Goal: Book appointment/travel/reservation

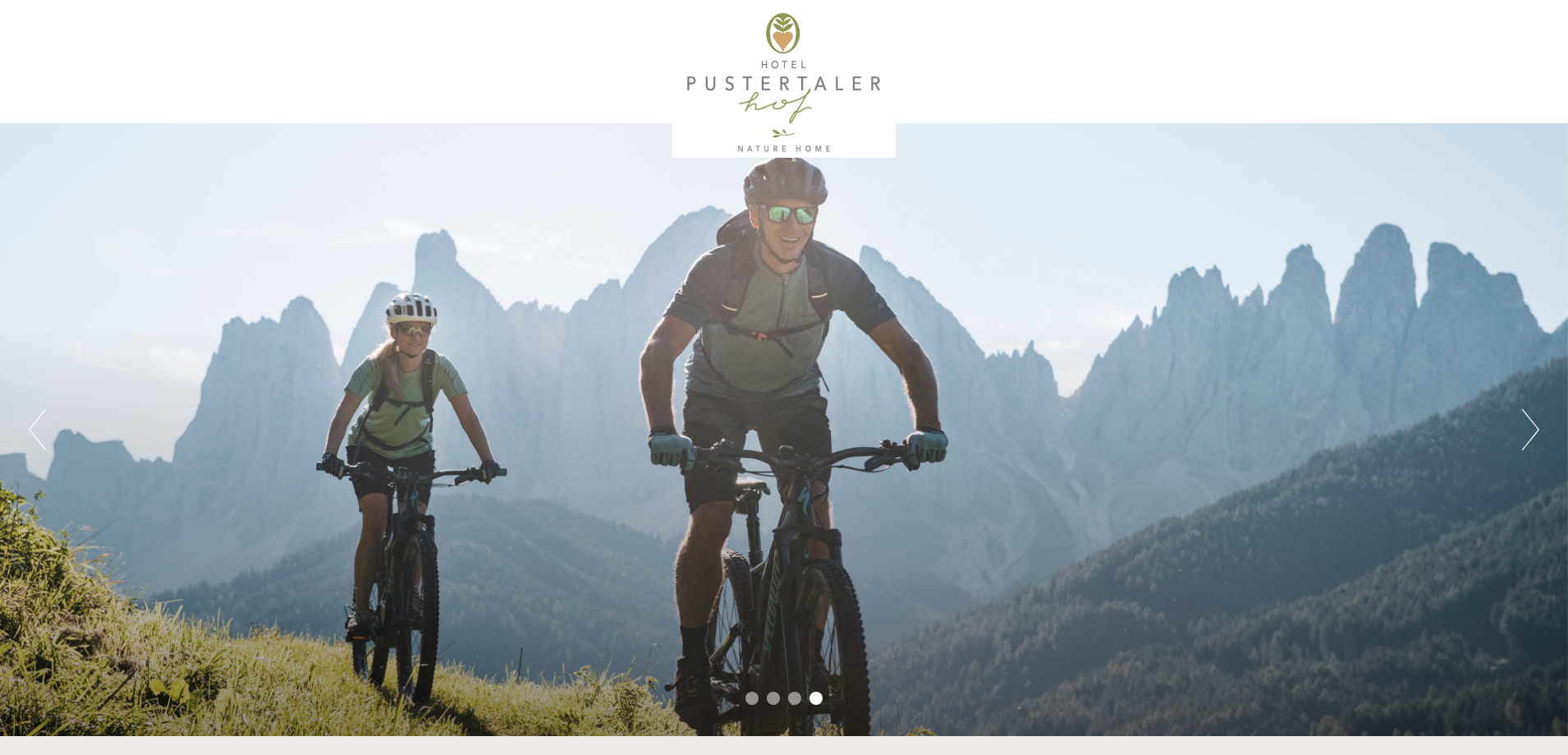
click at [539, 676] on div "Previous Next 1 2 3 4" at bounding box center [784, 429] width 1568 height 613
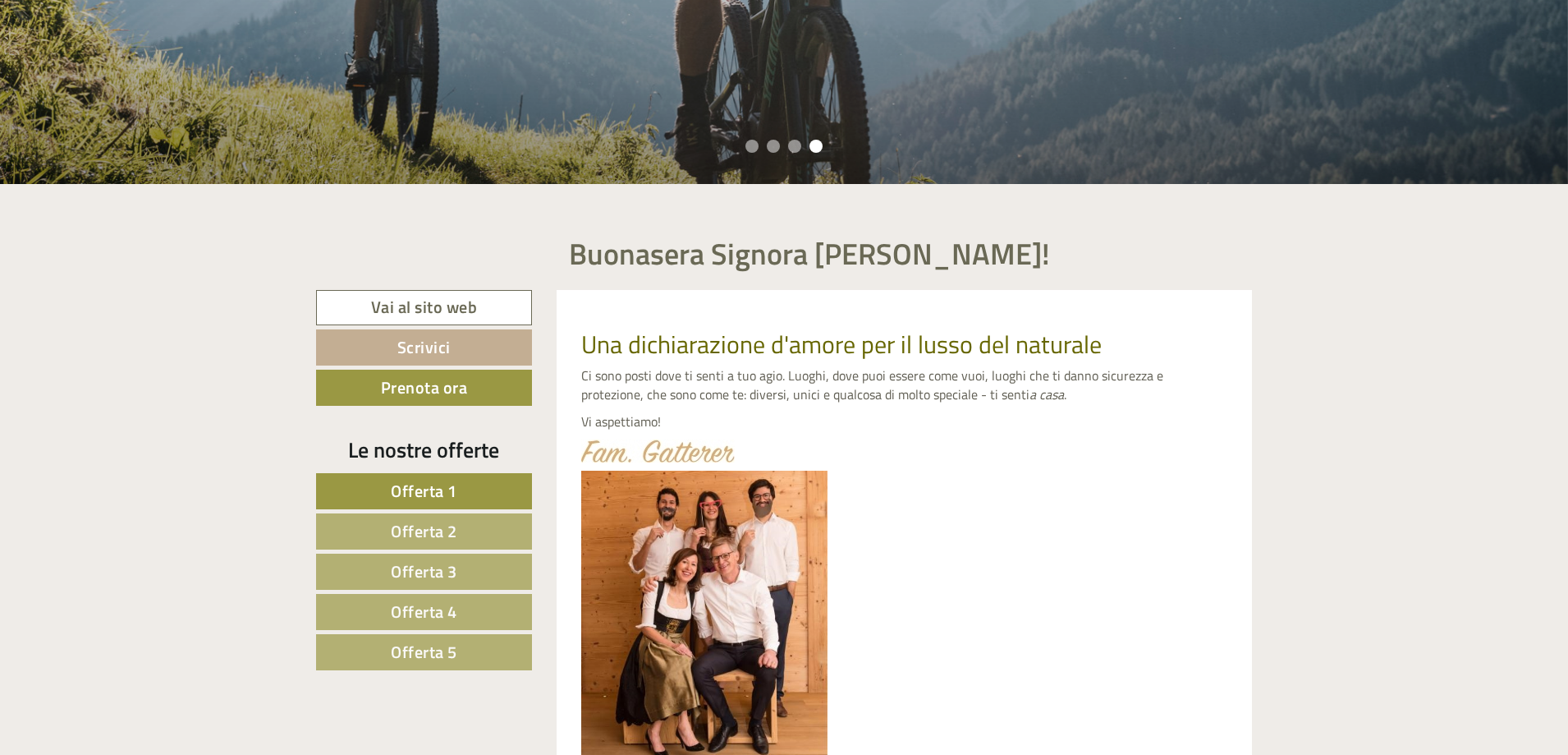
scroll to position [575, 0]
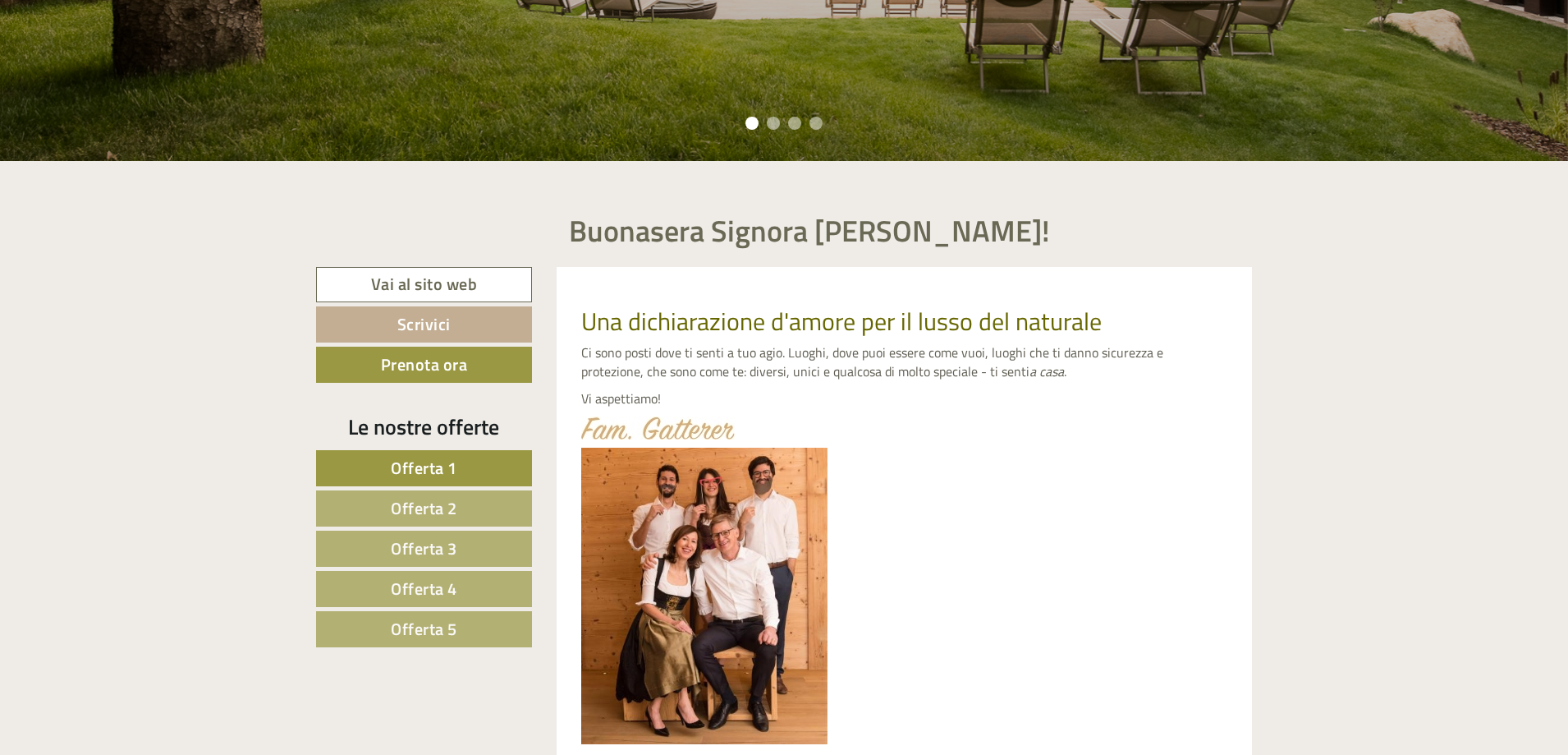
click at [466, 627] on link "Offerta 5" at bounding box center [424, 628] width 216 height 36
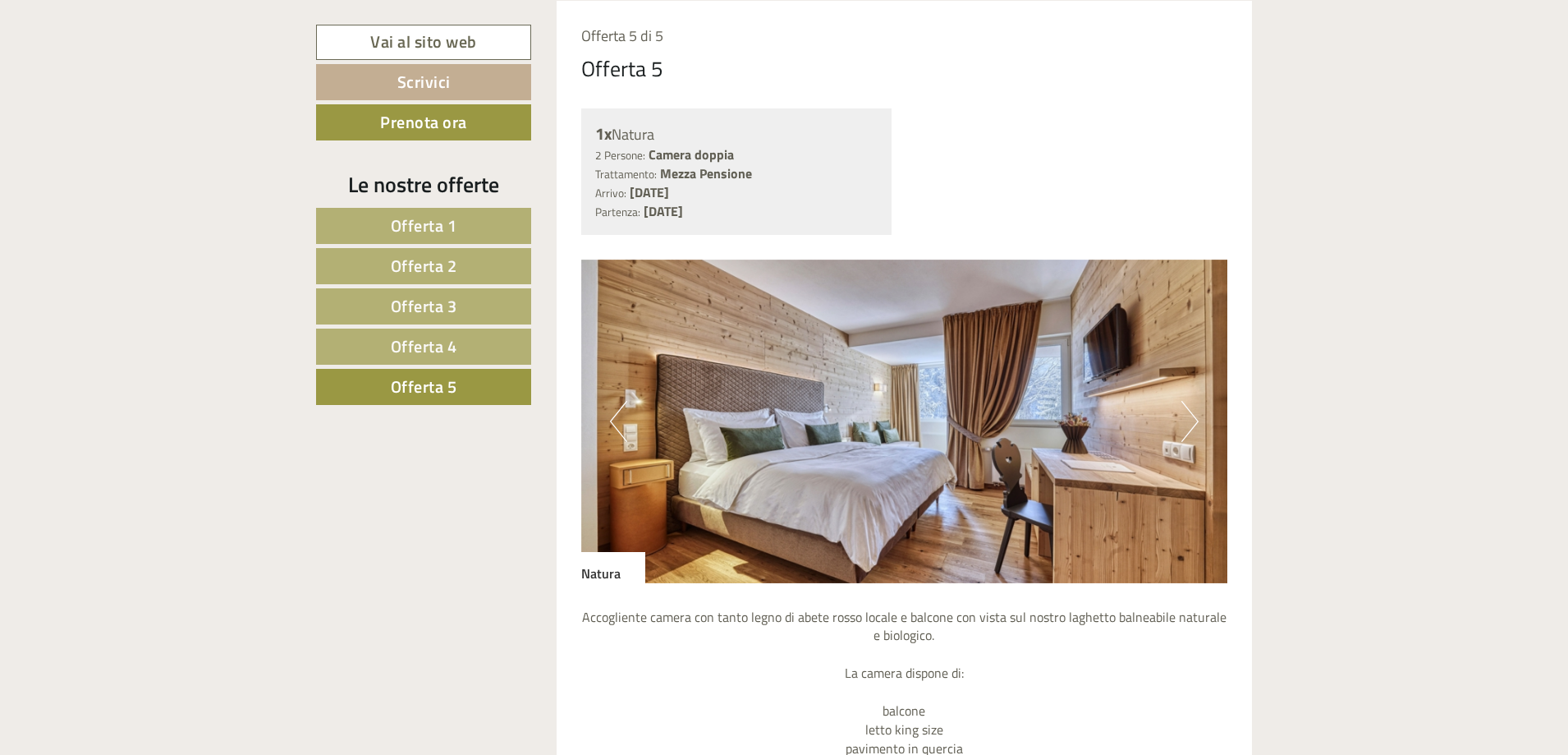
scroll to position [1557, 0]
click at [1188, 424] on button "Next" at bounding box center [1189, 420] width 18 height 41
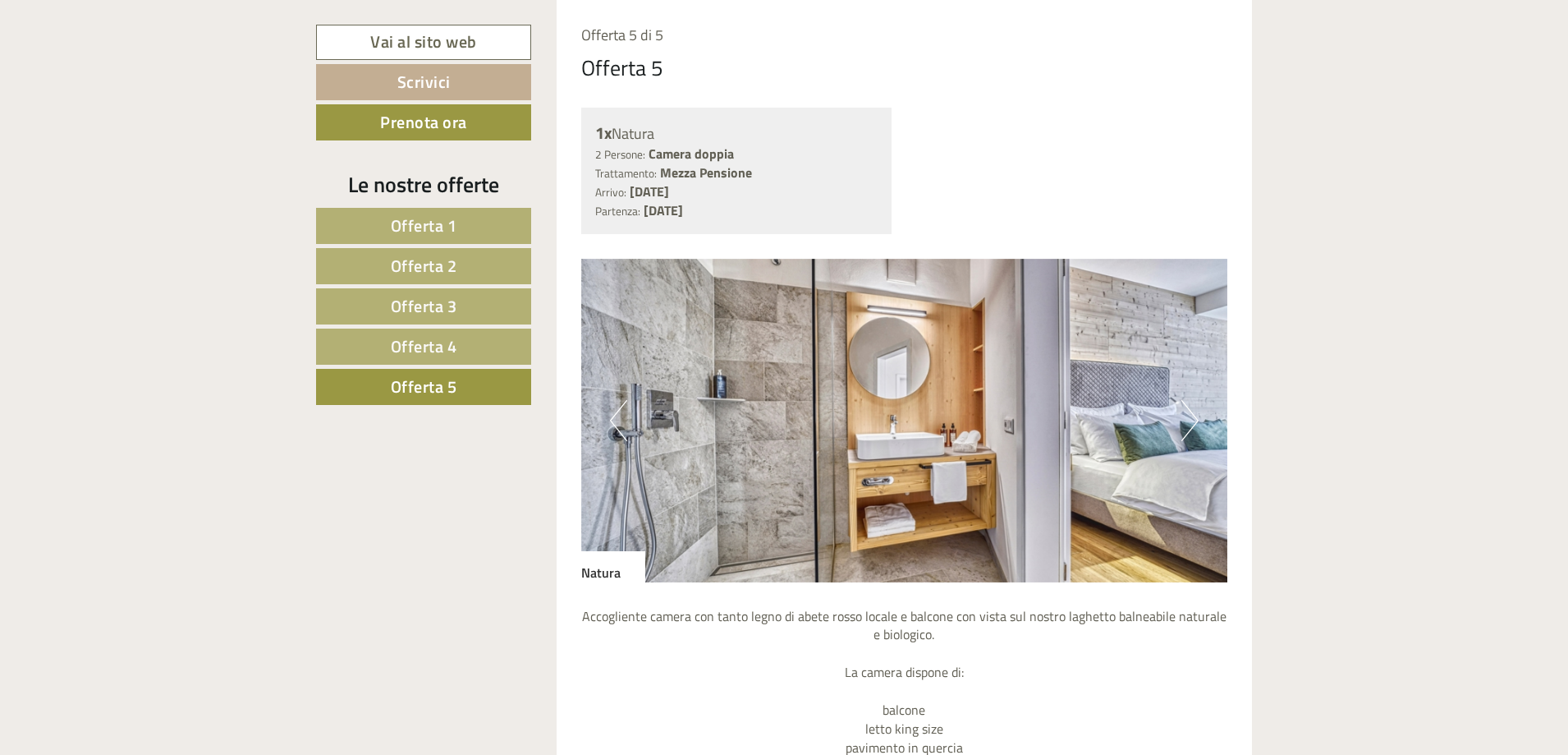
click at [1186, 423] on button "Next" at bounding box center [1189, 420] width 18 height 41
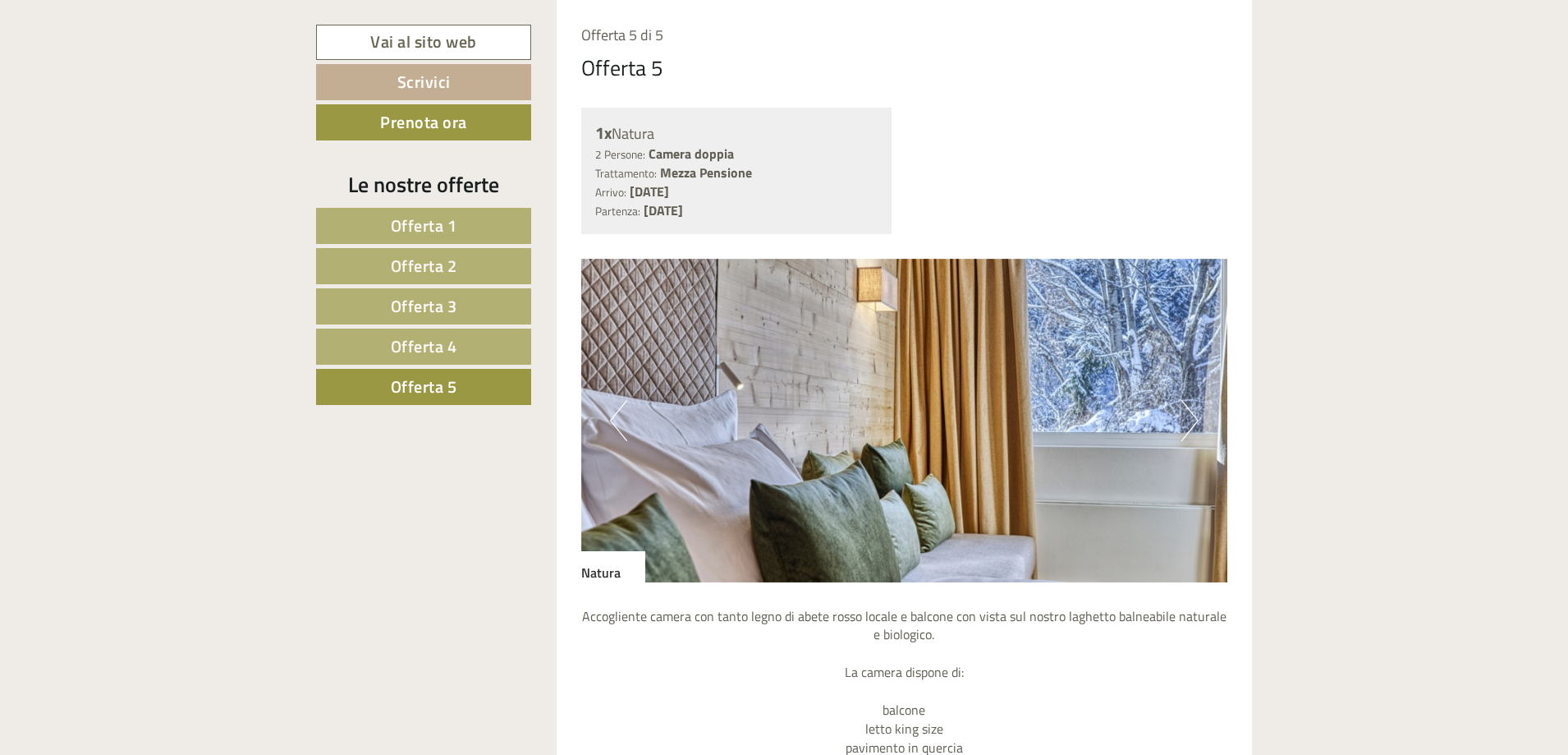
click at [1186, 423] on button "Next" at bounding box center [1189, 420] width 18 height 41
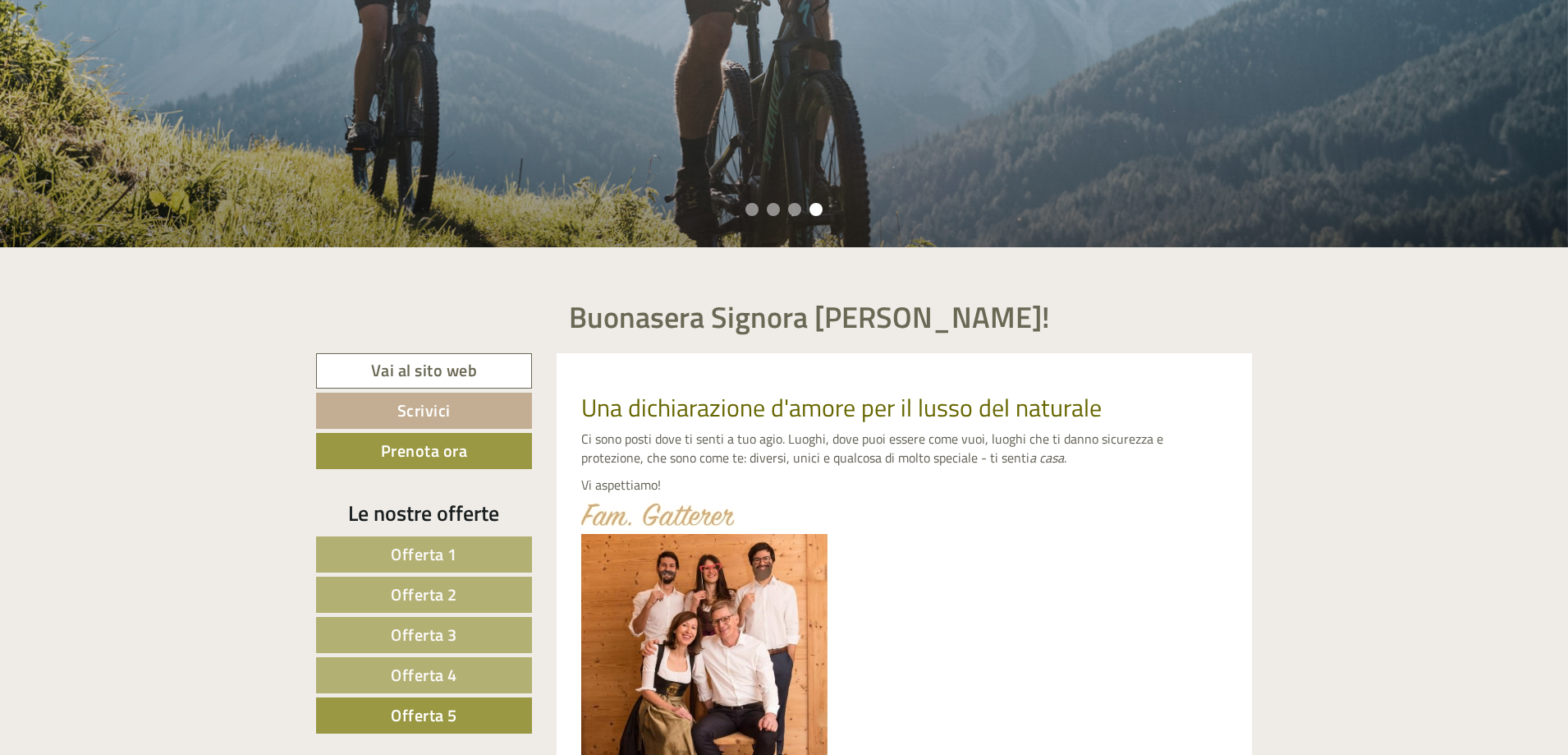
scroll to position [489, 0]
click at [451, 365] on link "Vai al sito web" at bounding box center [424, 370] width 216 height 35
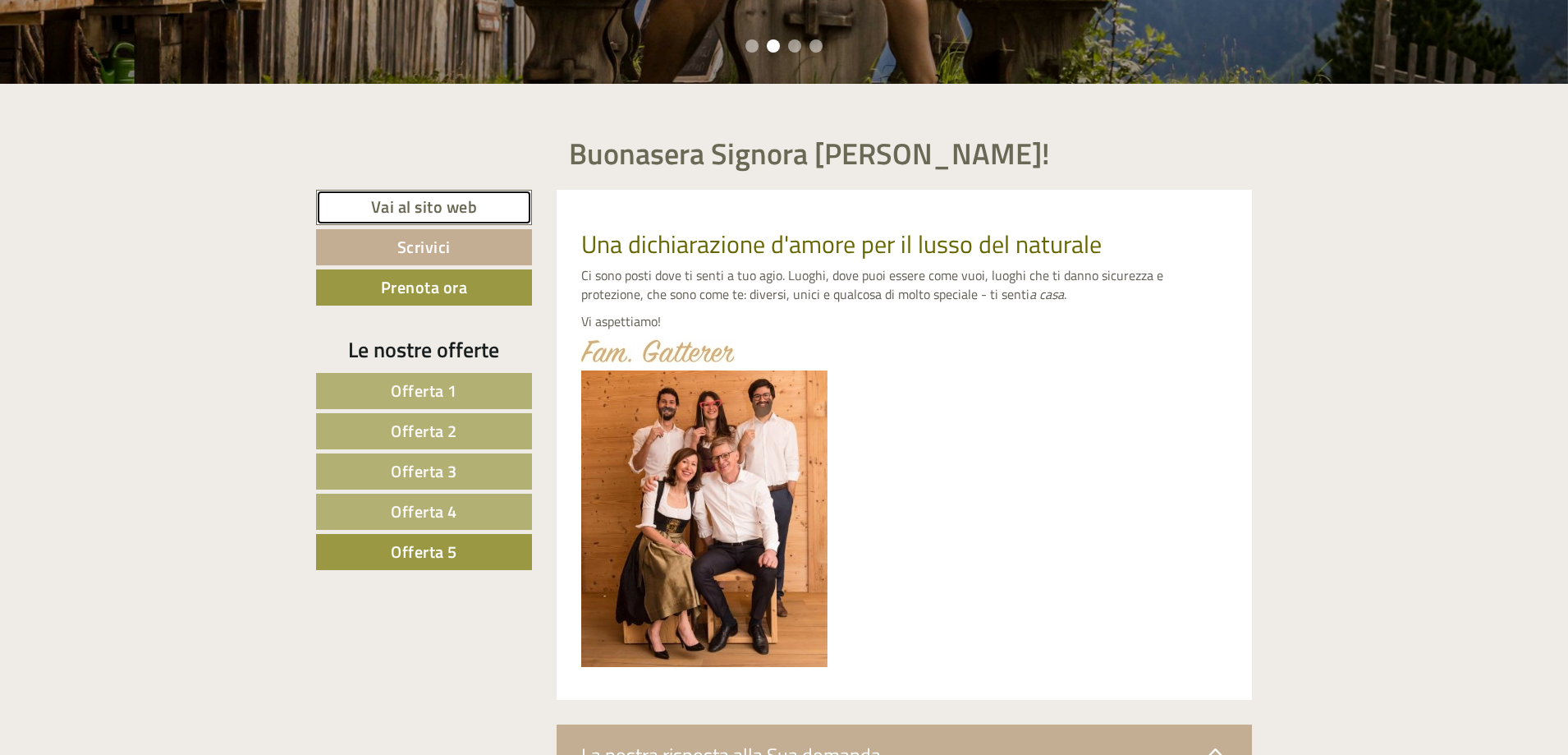
scroll to position [654, 0]
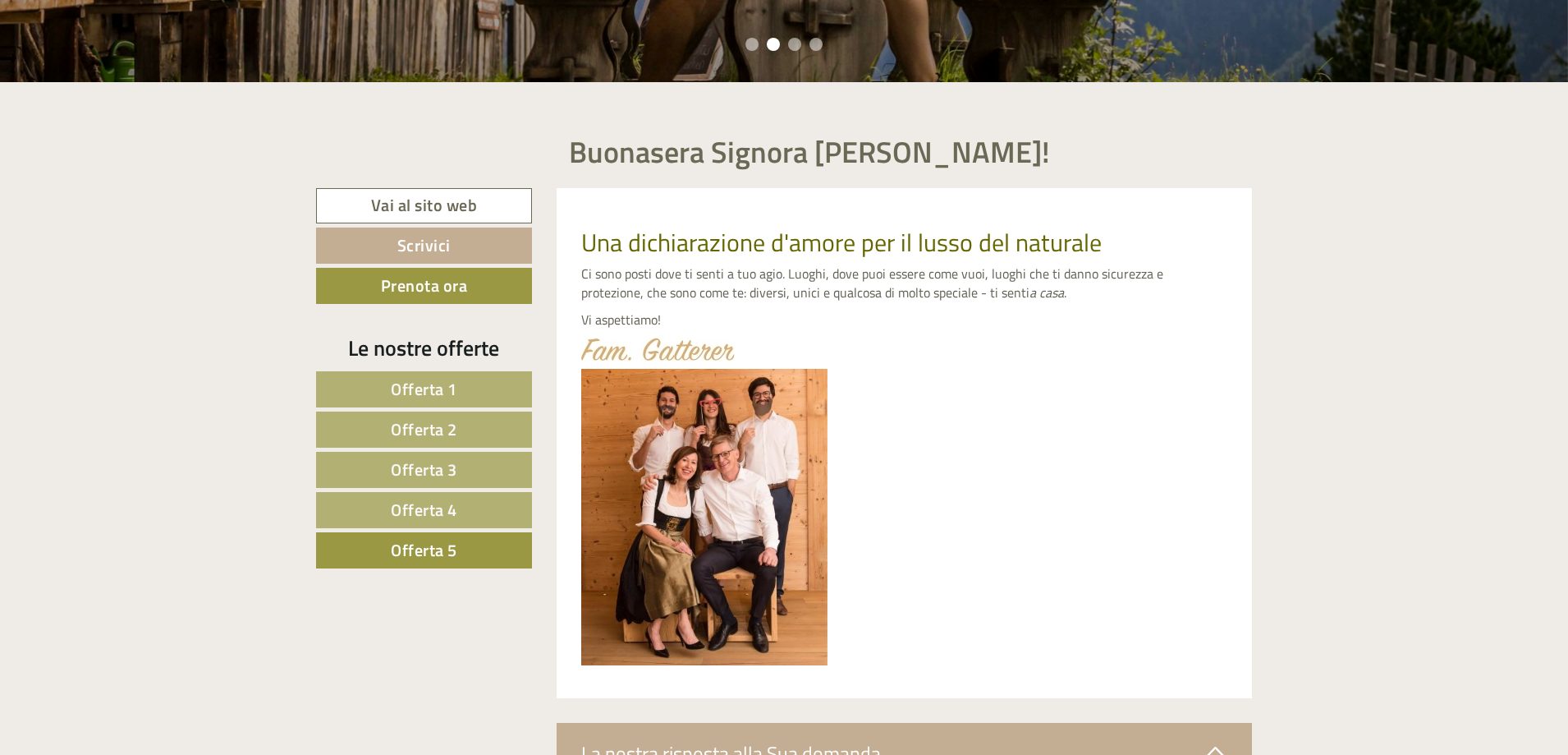
click at [484, 557] on link "Offerta 5" at bounding box center [424, 550] width 216 height 36
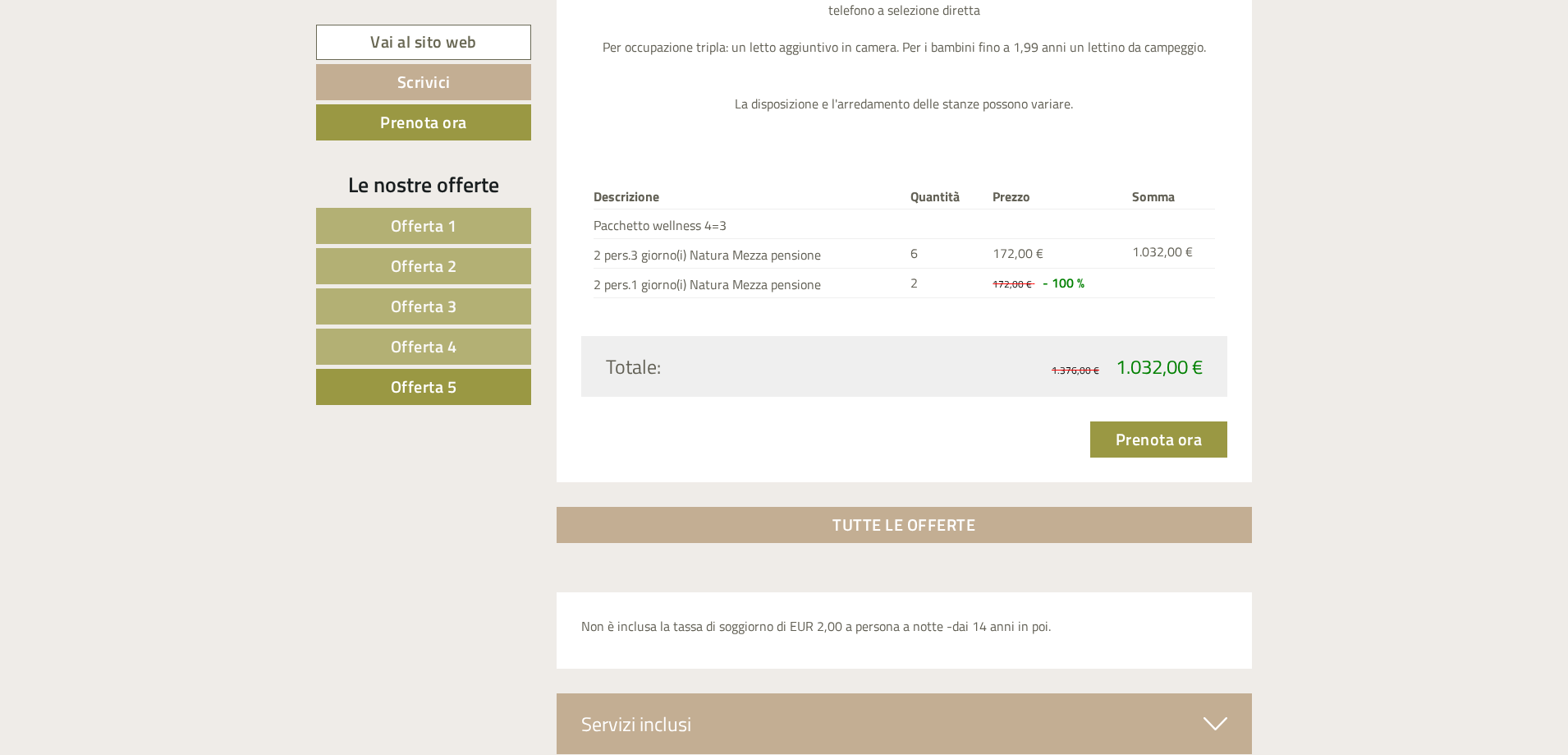
scroll to position [2460, 0]
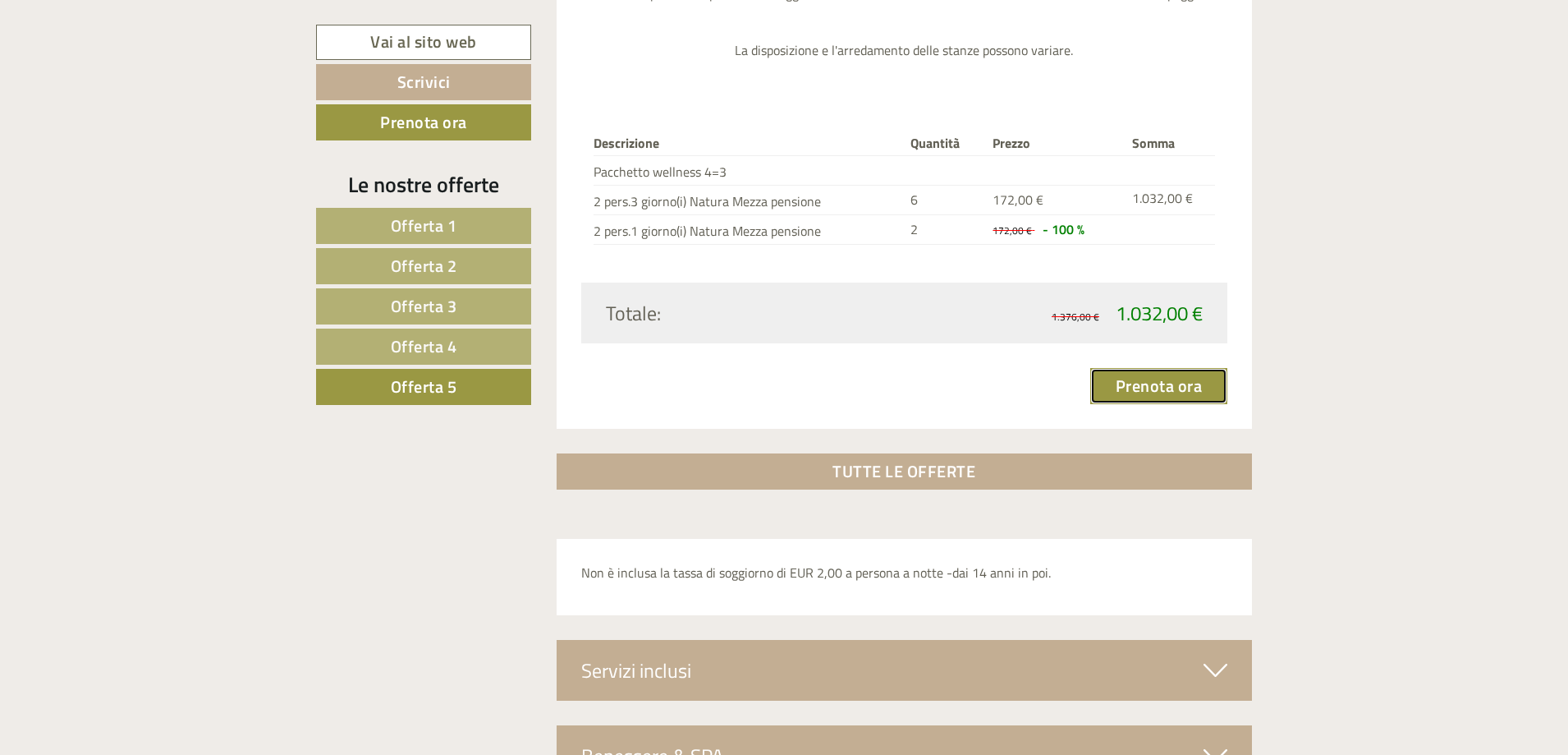
click at [1169, 386] on link "Prenota ora" at bounding box center [1158, 385] width 138 height 36
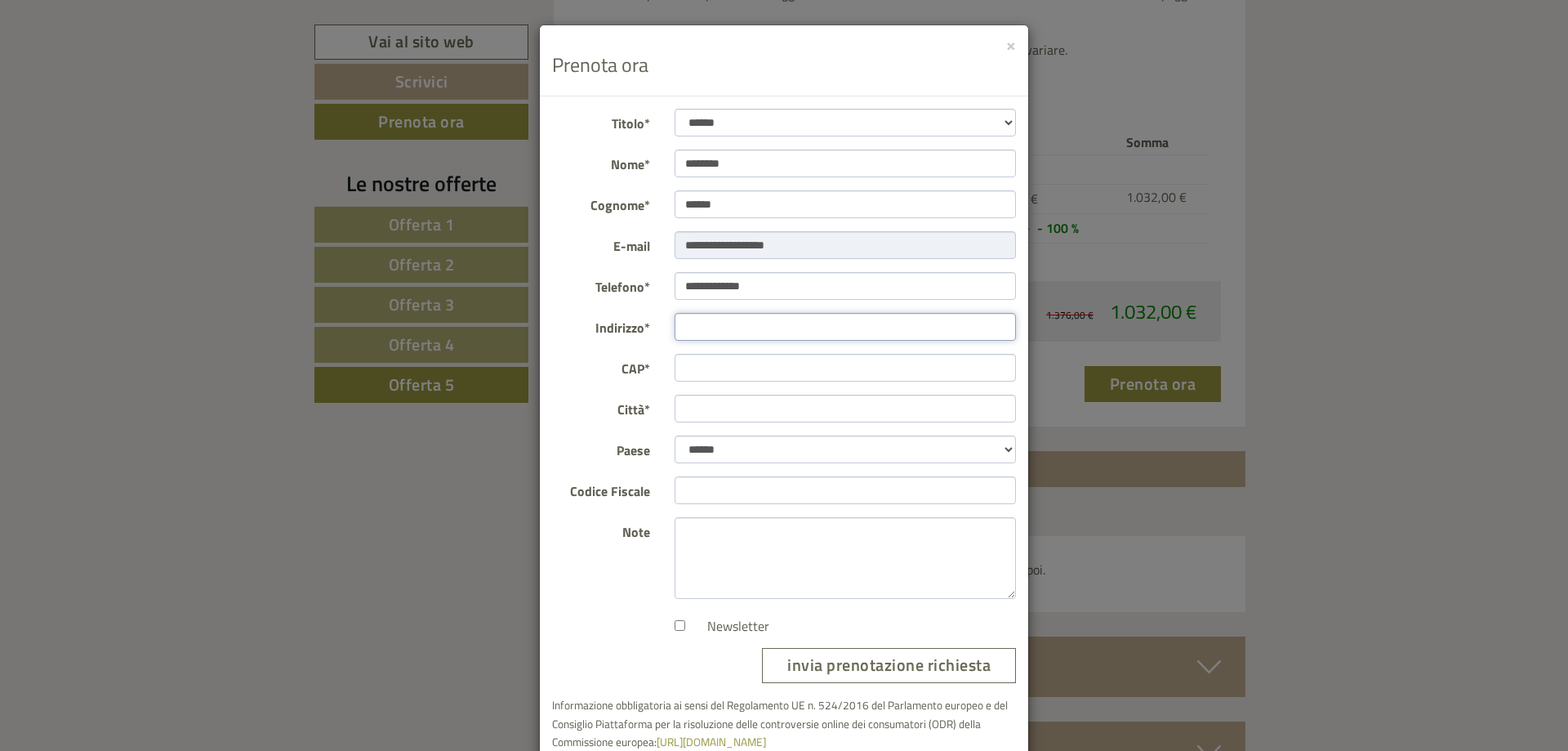
click at [853, 320] on input "Indirizzo*" at bounding box center [845, 326] width 343 height 28
type input "**********"
click at [743, 374] on input "CAP*" at bounding box center [845, 367] width 343 height 28
type input "*****"
click at [731, 403] on input "Città*" at bounding box center [845, 408] width 343 height 28
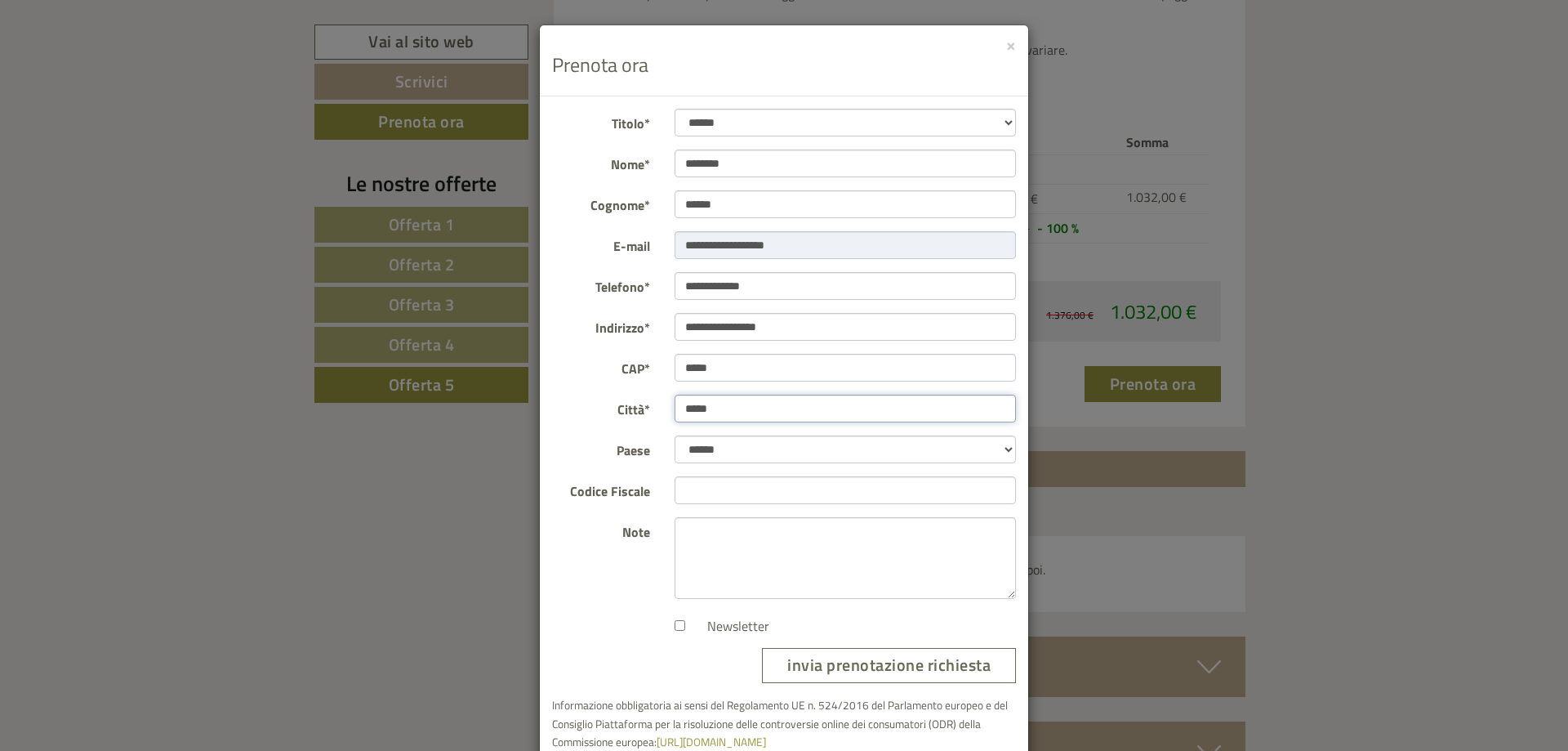
type input "*****"
click at [728, 481] on input "Codice Fiscale" at bounding box center [845, 489] width 343 height 28
type input "**********"
click at [724, 527] on textarea "Note" at bounding box center [845, 558] width 343 height 82
type textarea "**********"
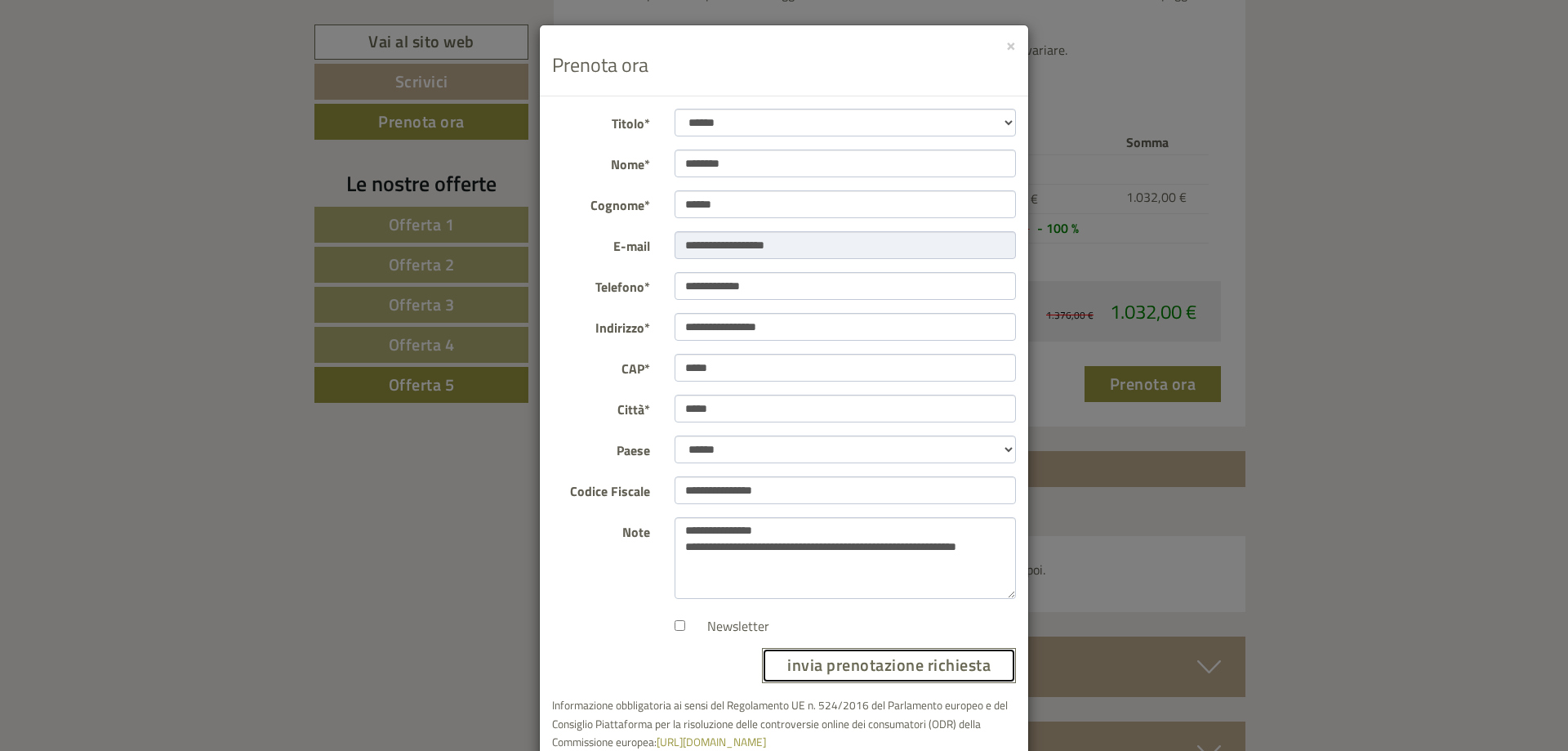
click at [833, 664] on button "invia prenotazione richiesta" at bounding box center [889, 665] width 254 height 35
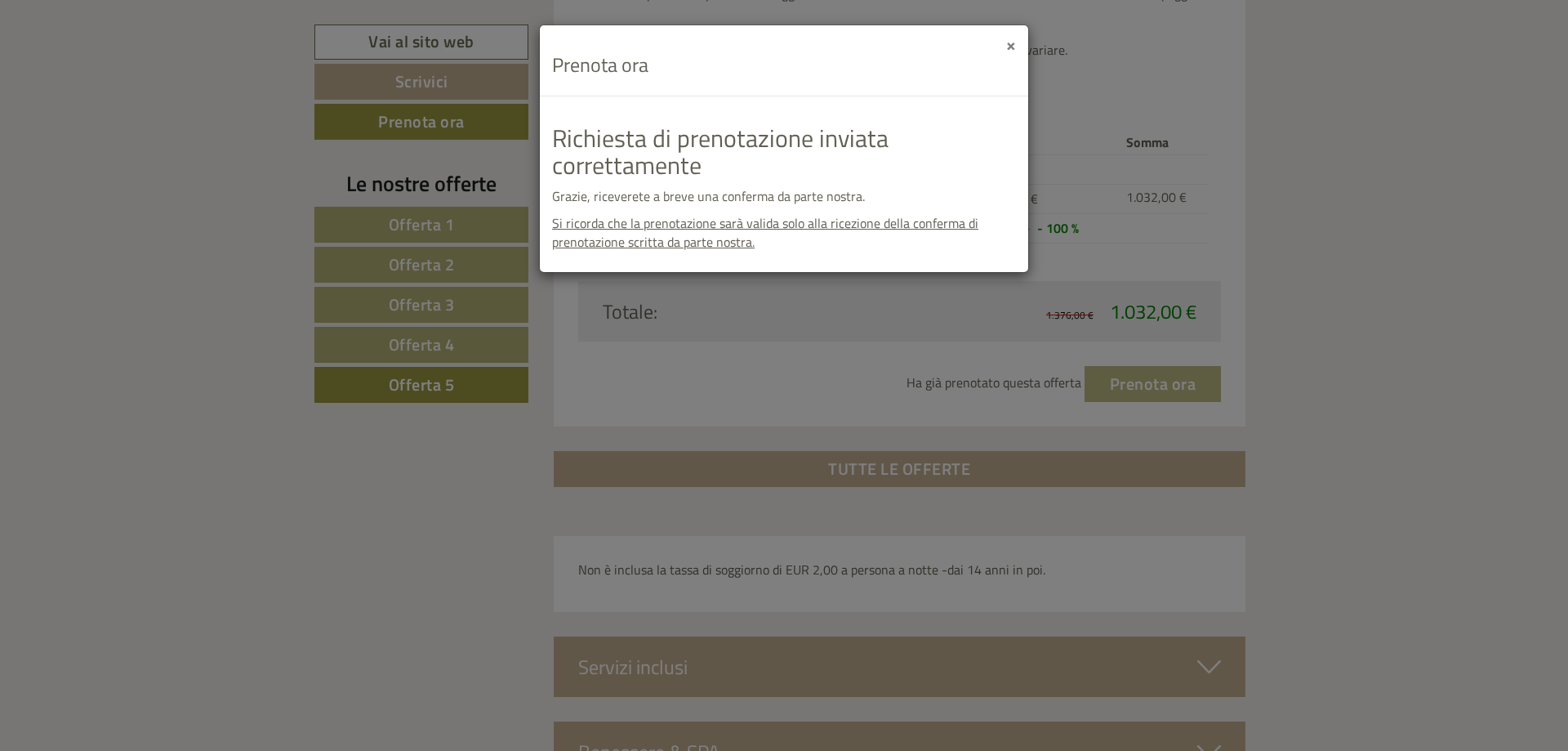
drag, startPoint x: 1010, startPoint y: 45, endPoint x: 1017, endPoint y: 51, distance: 9.2
click at [1017, 51] on div "× Prenota ora" at bounding box center [784, 60] width 488 height 71
click at [1014, 44] on button "×" at bounding box center [1011, 44] width 10 height 18
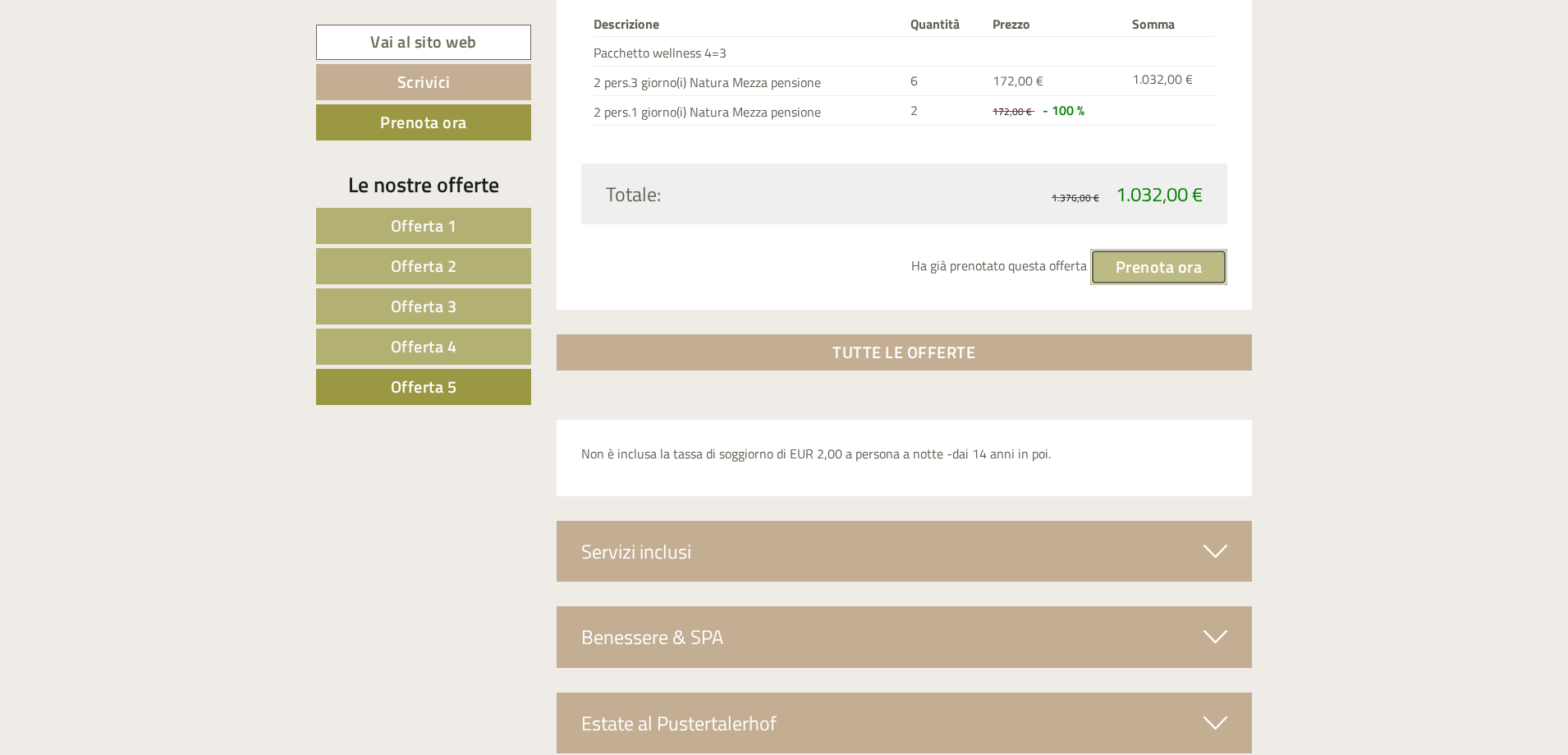
scroll to position [2624, 0]
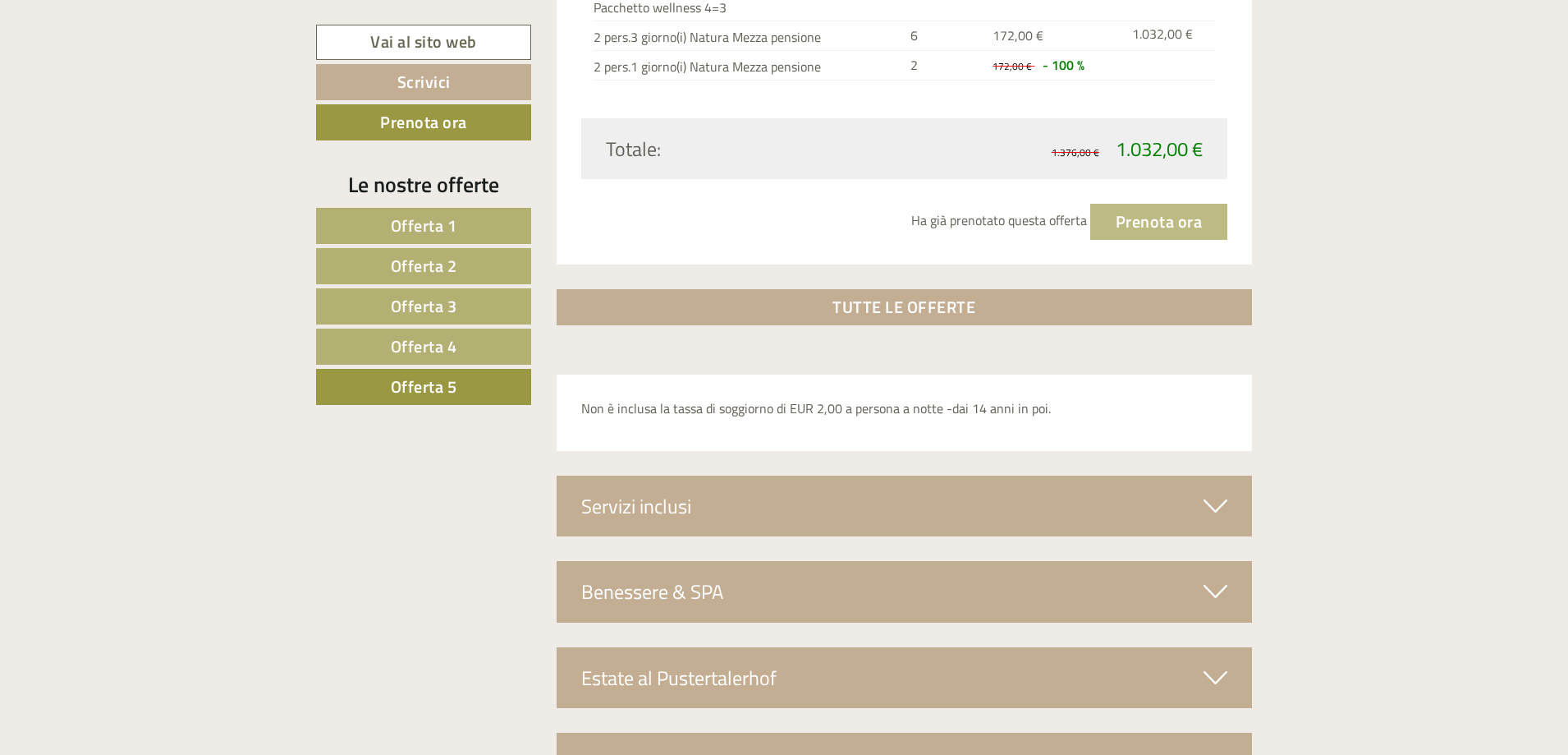
click at [1211, 502] on icon at bounding box center [1215, 505] width 23 height 28
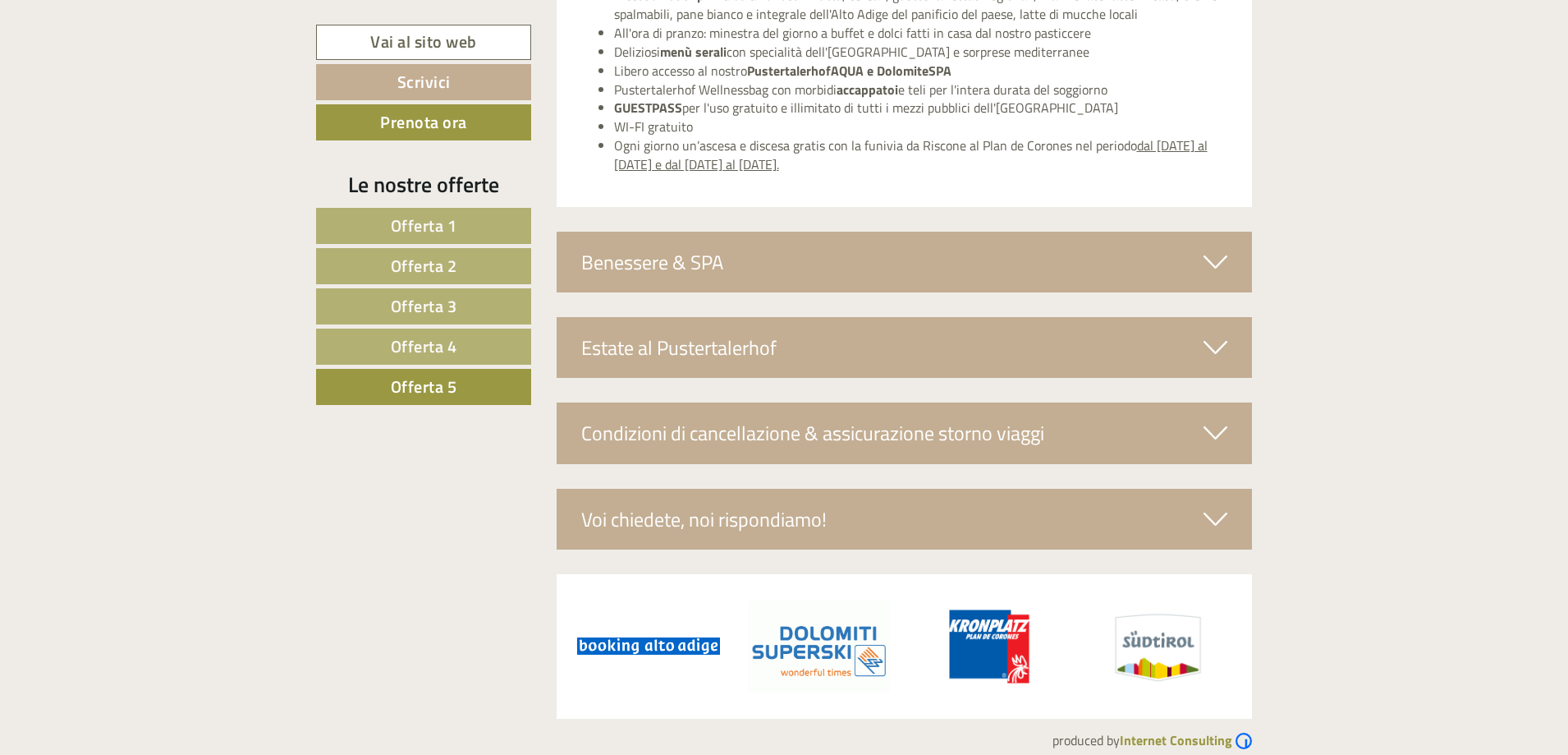
scroll to position [3219, 0]
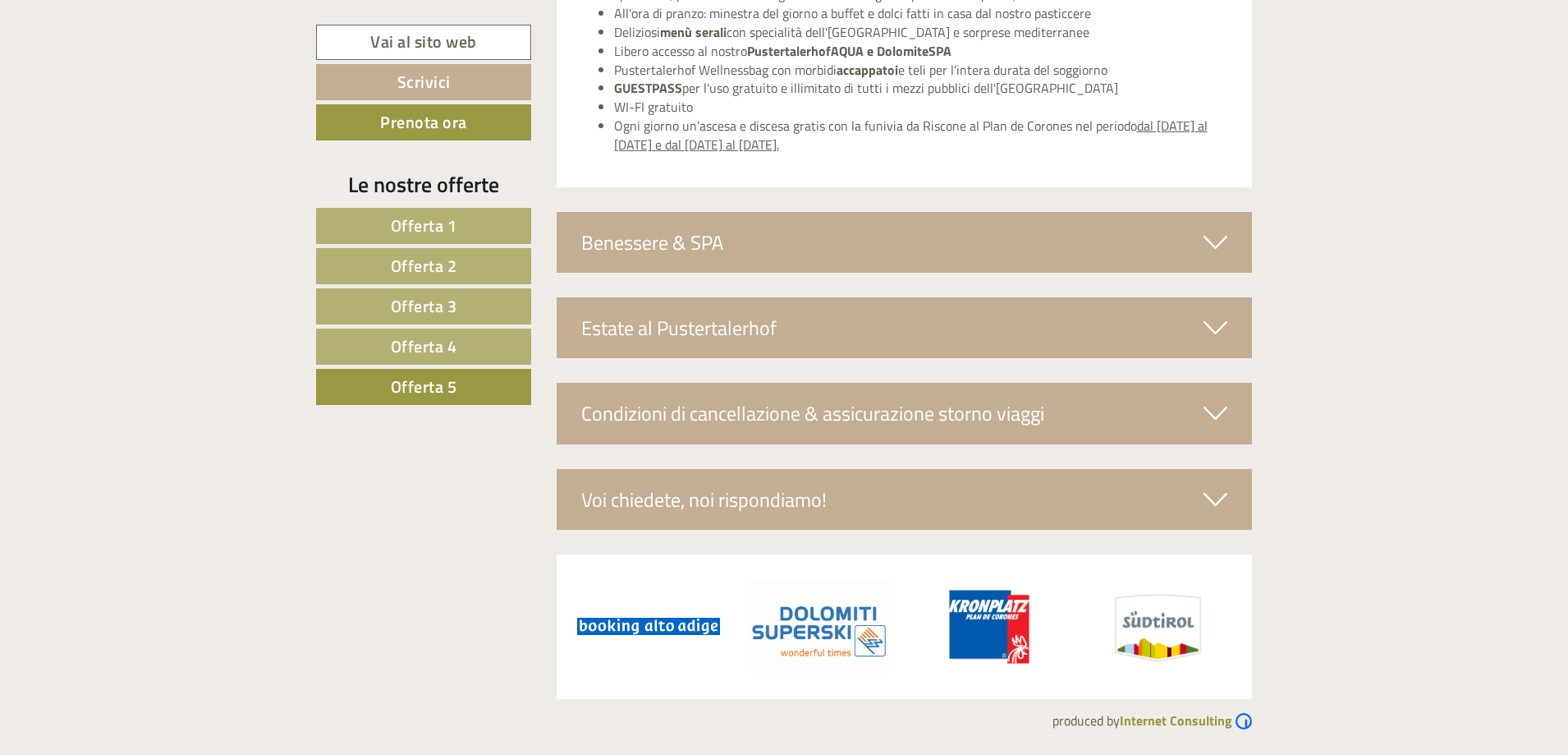
click at [1218, 246] on icon at bounding box center [1215, 241] width 23 height 28
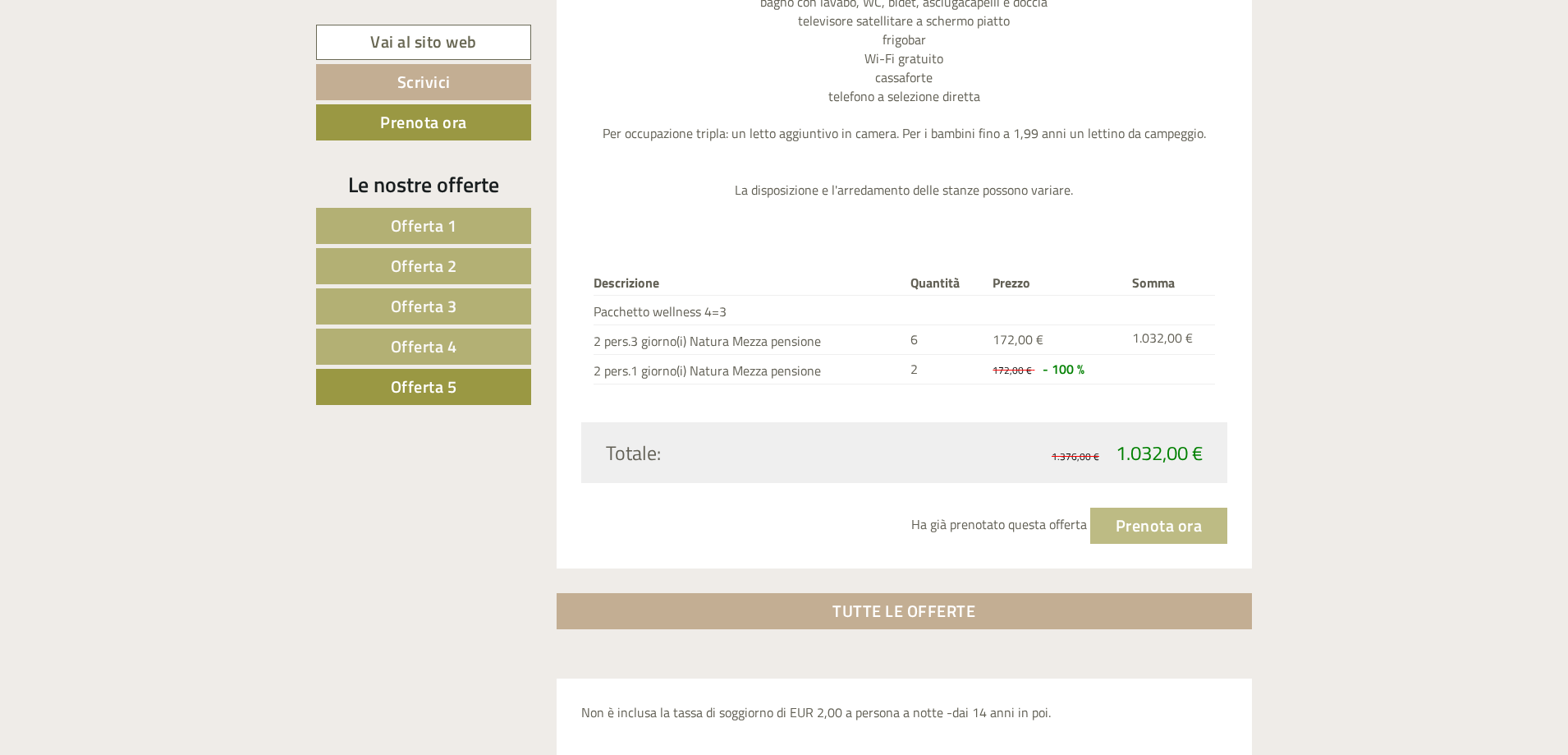
scroll to position [2315, 0]
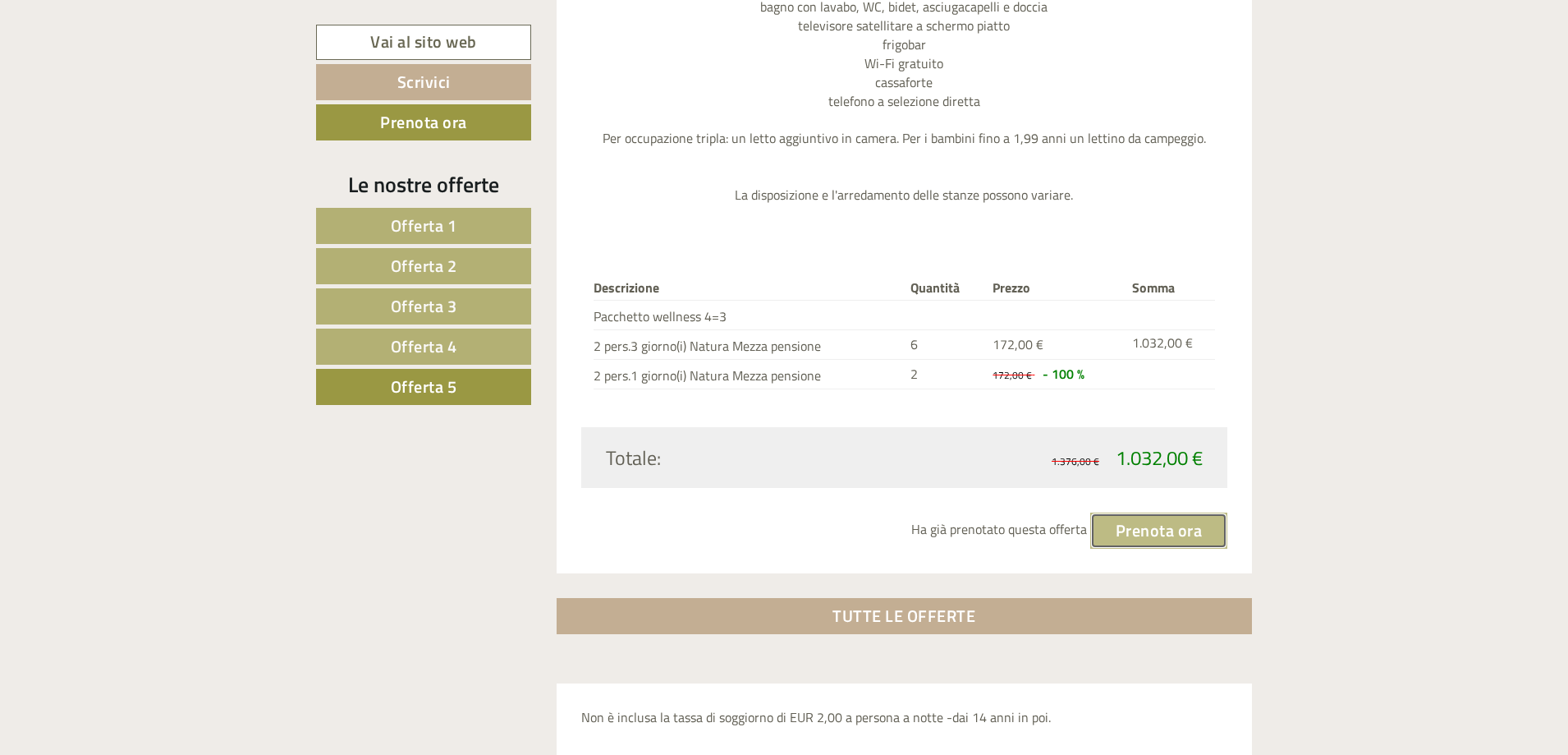
click at [1155, 532] on link "Prenota ora" at bounding box center [1158, 530] width 138 height 36
click at [1170, 538] on link "Prenota ora" at bounding box center [1158, 530] width 138 height 36
click at [1209, 529] on link "Prenota ora" at bounding box center [1158, 530] width 138 height 36
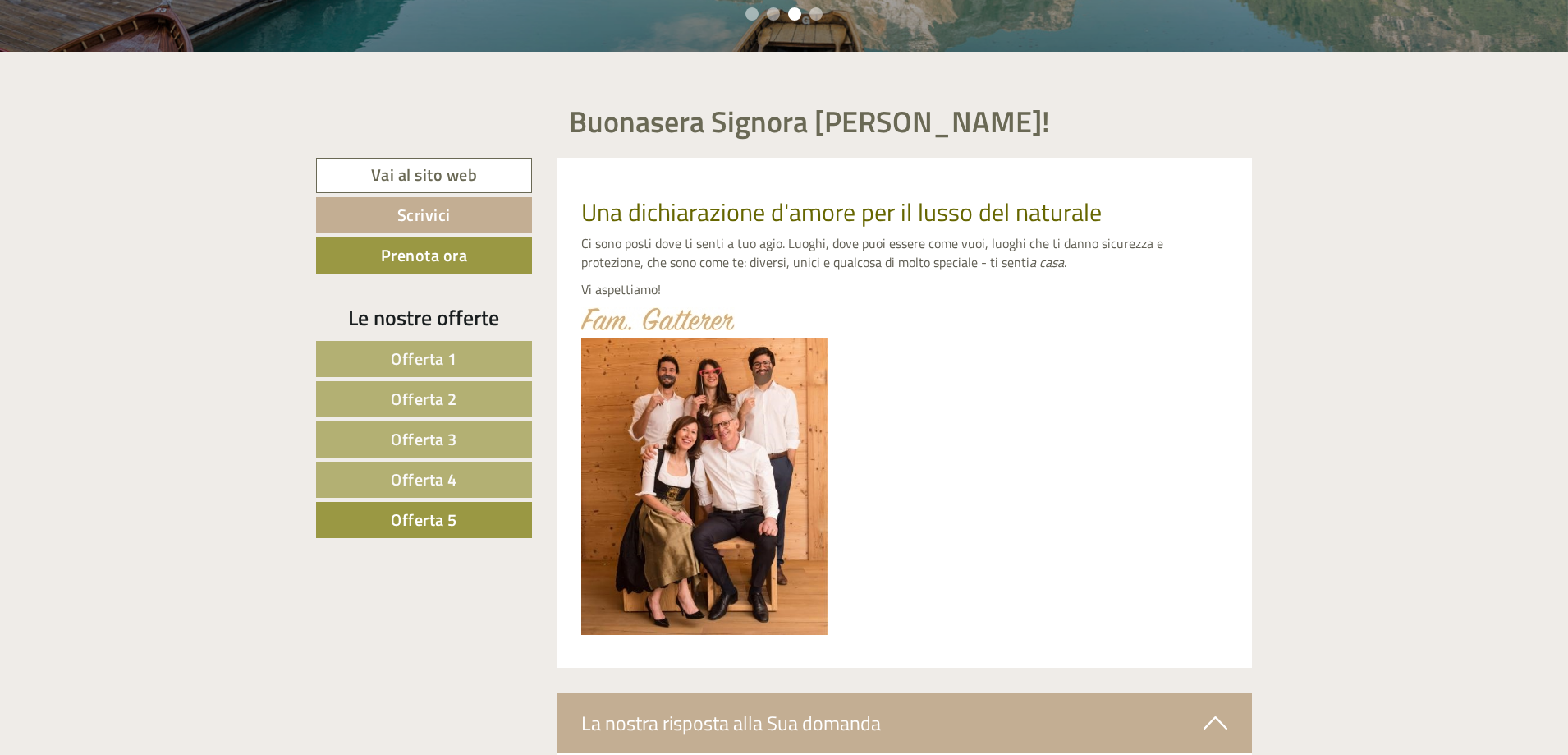
scroll to position [739, 0]
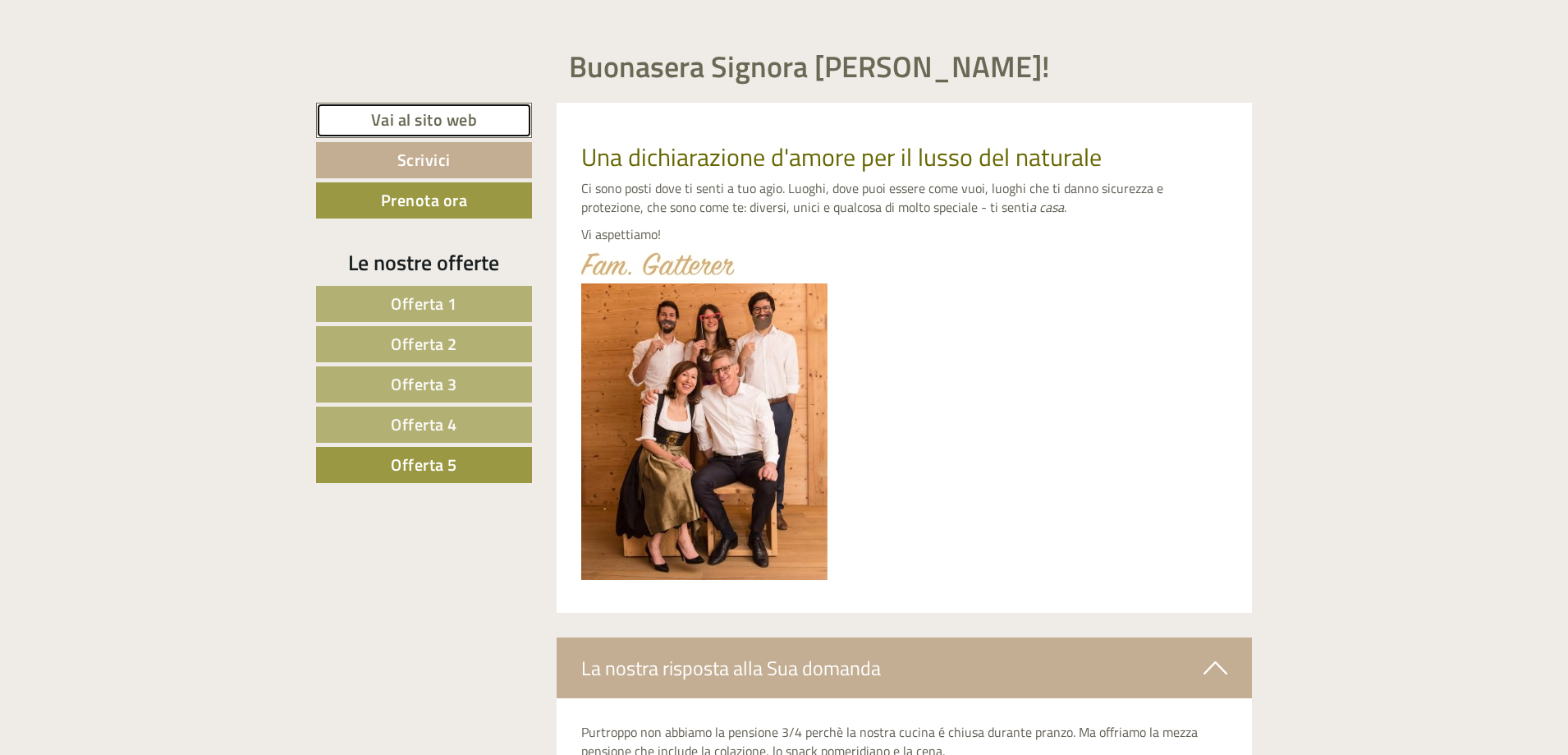
click at [449, 122] on link "Vai al sito web" at bounding box center [424, 120] width 216 height 35
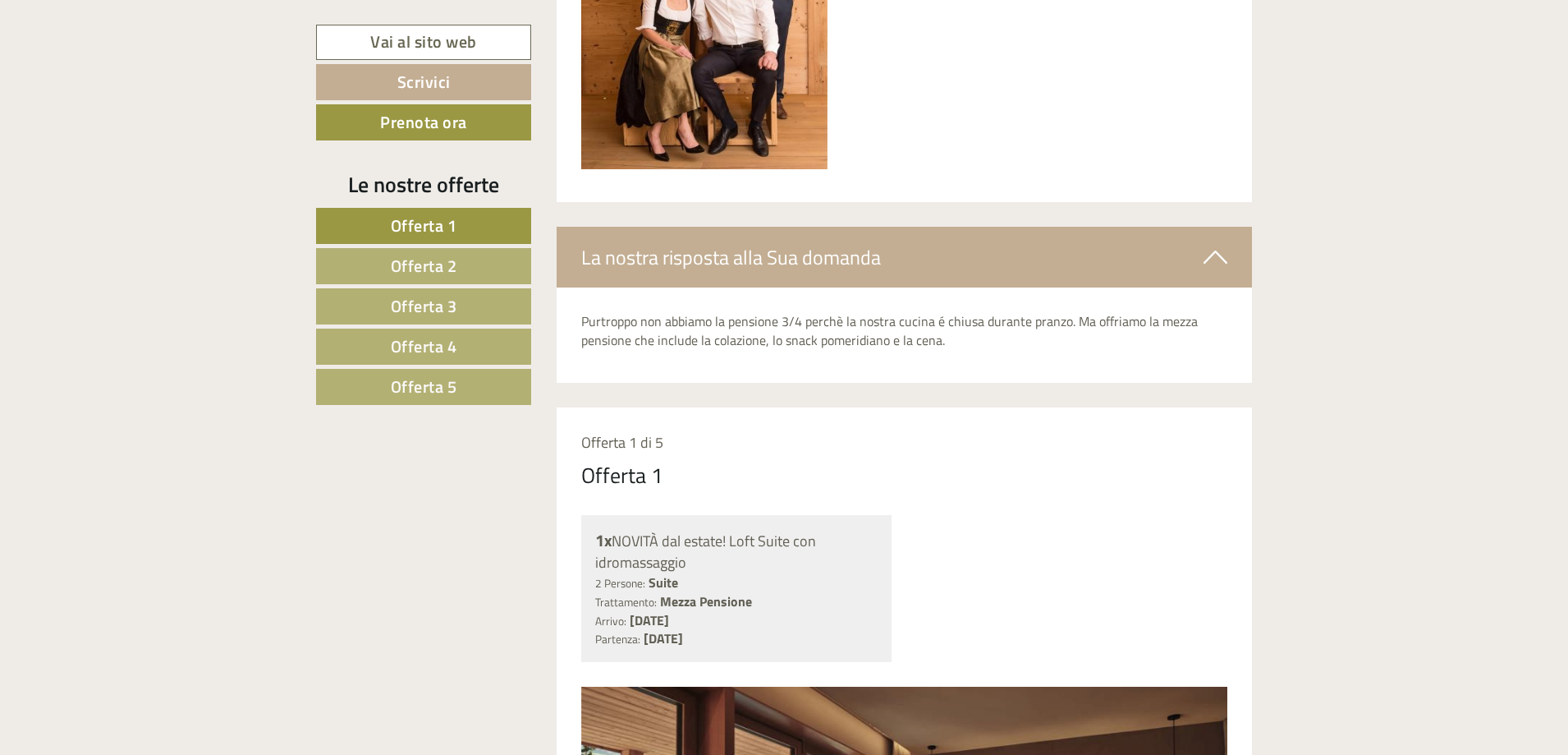
click at [456, 391] on span "Offerta 5" at bounding box center [423, 386] width 66 height 25
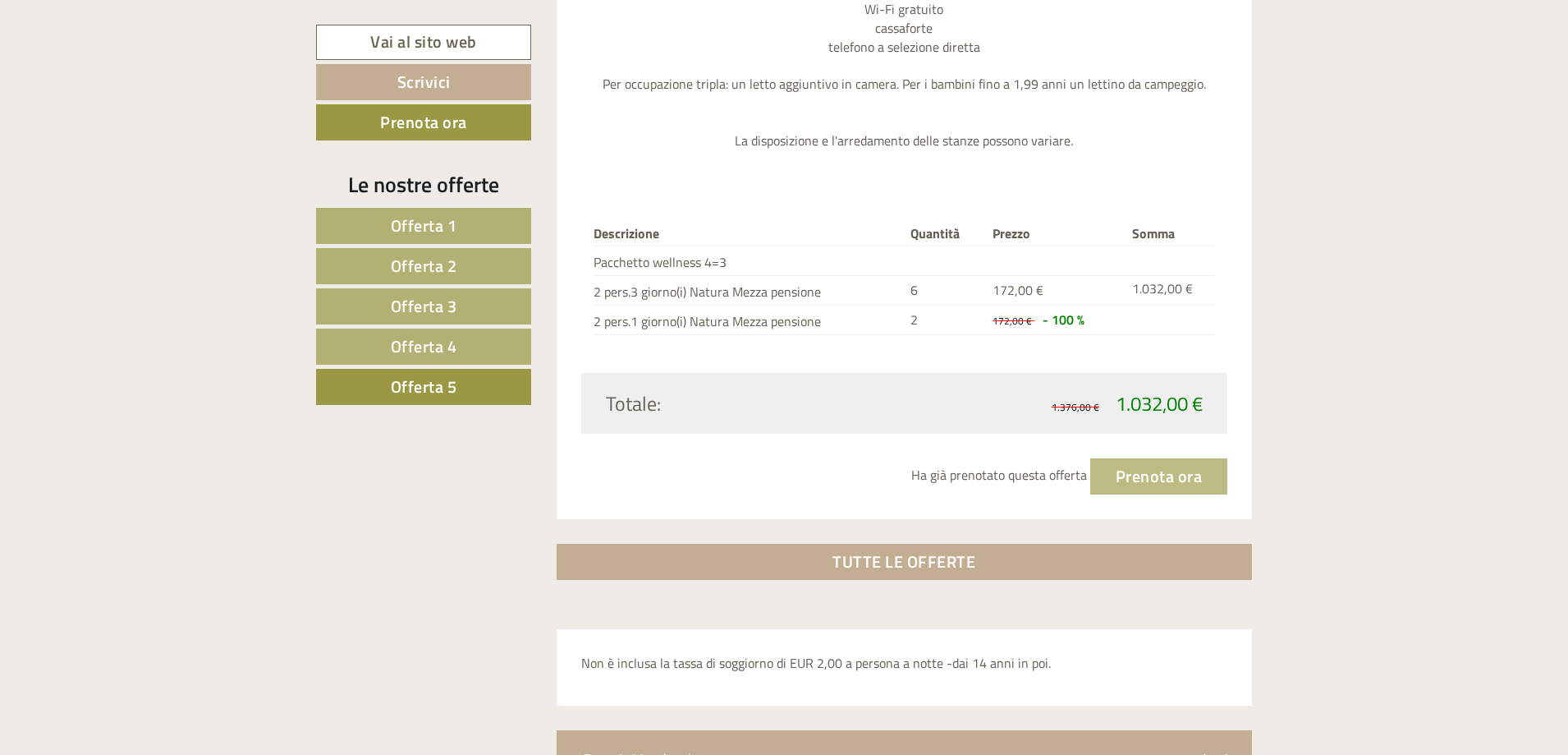
scroll to position [2378, 0]
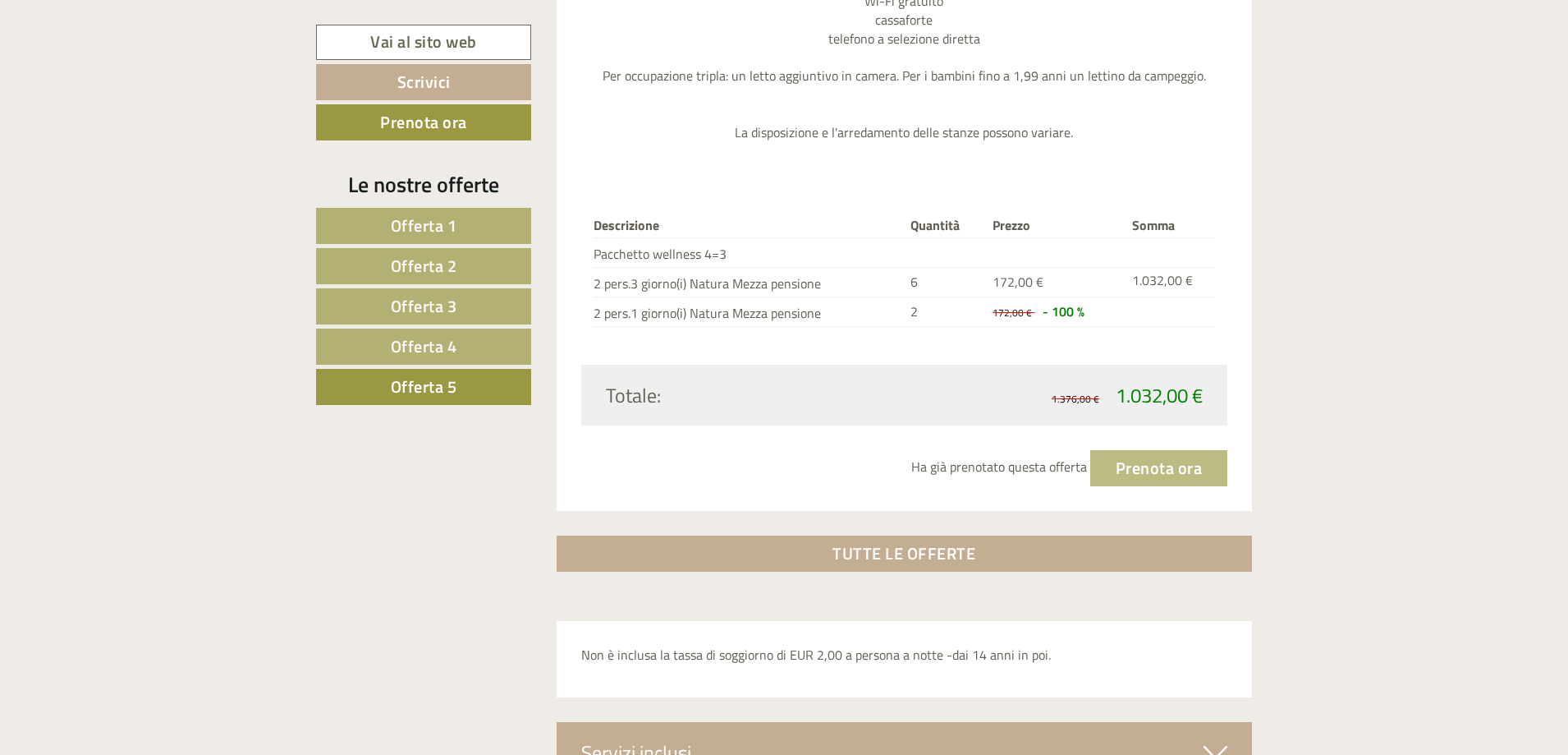
click at [1182, 474] on div "Ha già prenotato questa offerta Prenota ora" at bounding box center [905, 468] width 647 height 36
click at [1148, 469] on div "Ha già prenotato questa offerta Prenota ora" at bounding box center [905, 468] width 647 height 36
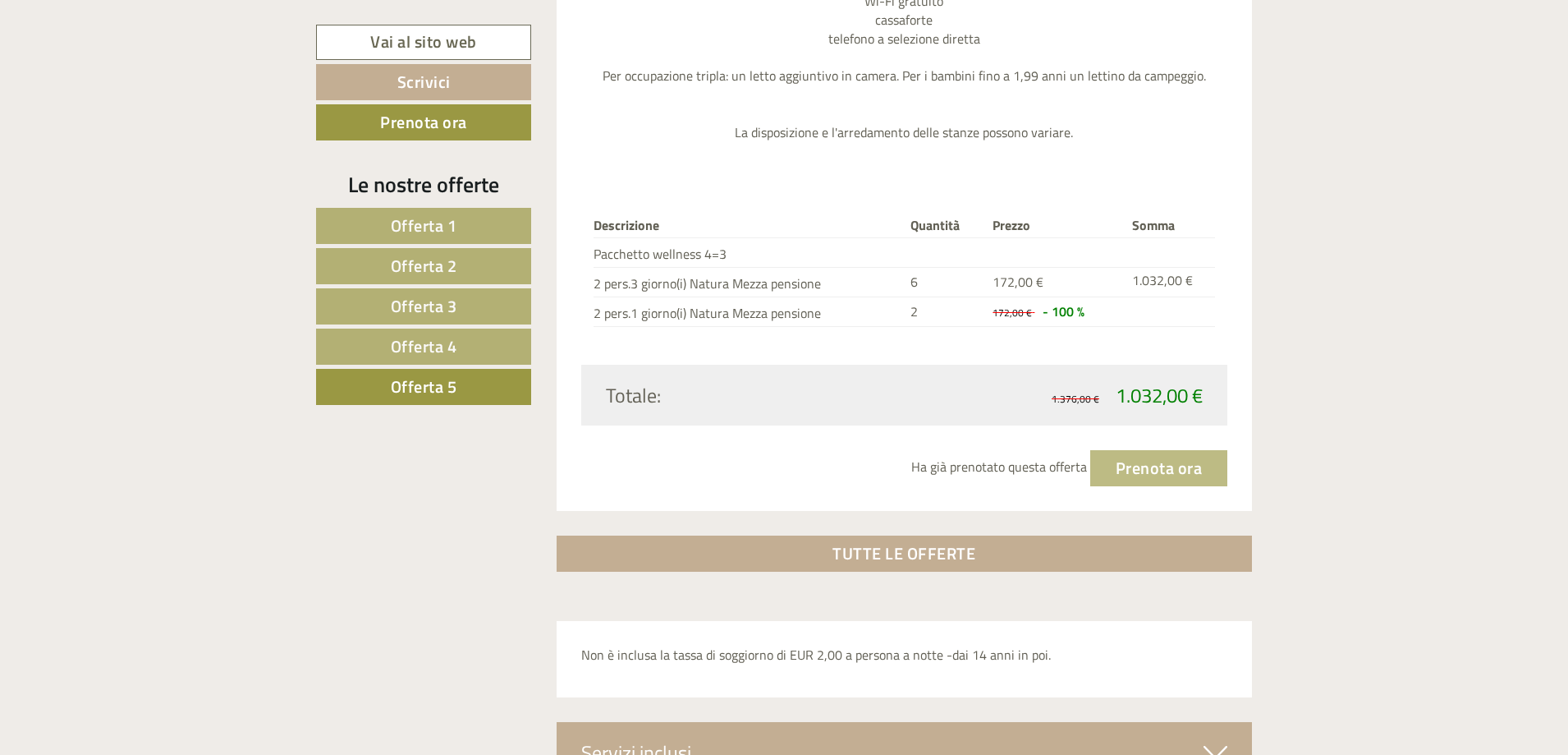
click at [1148, 469] on div "Ha già prenotato questa offerta Prenota ora" at bounding box center [905, 468] width 647 height 36
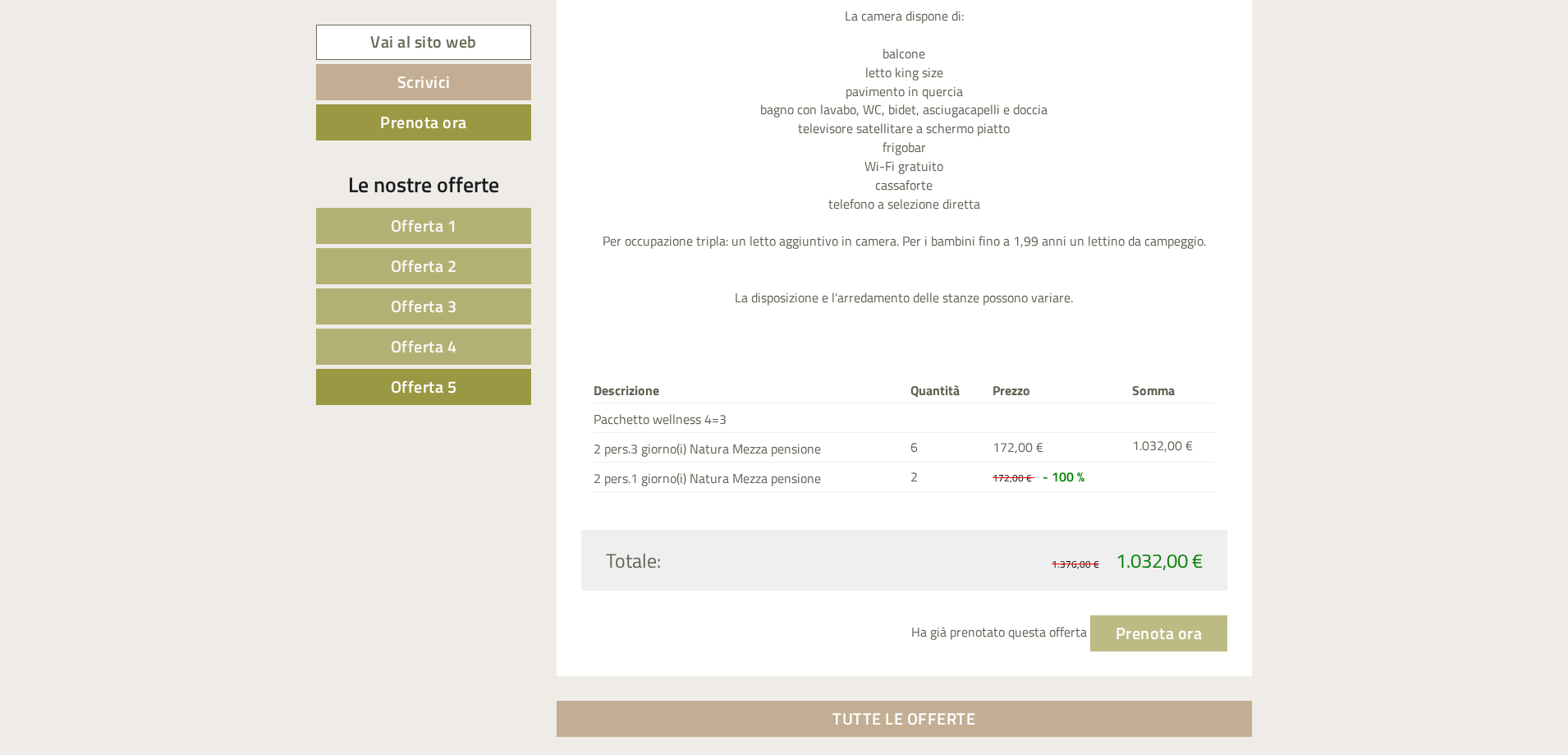
scroll to position [2214, 0]
click at [1150, 632] on div "Ha già prenotato questa offerta Prenota ora" at bounding box center [905, 632] width 647 height 36
click at [1147, 639] on div "Ha già prenotato questa offerta Prenota ora" at bounding box center [905, 632] width 647 height 36
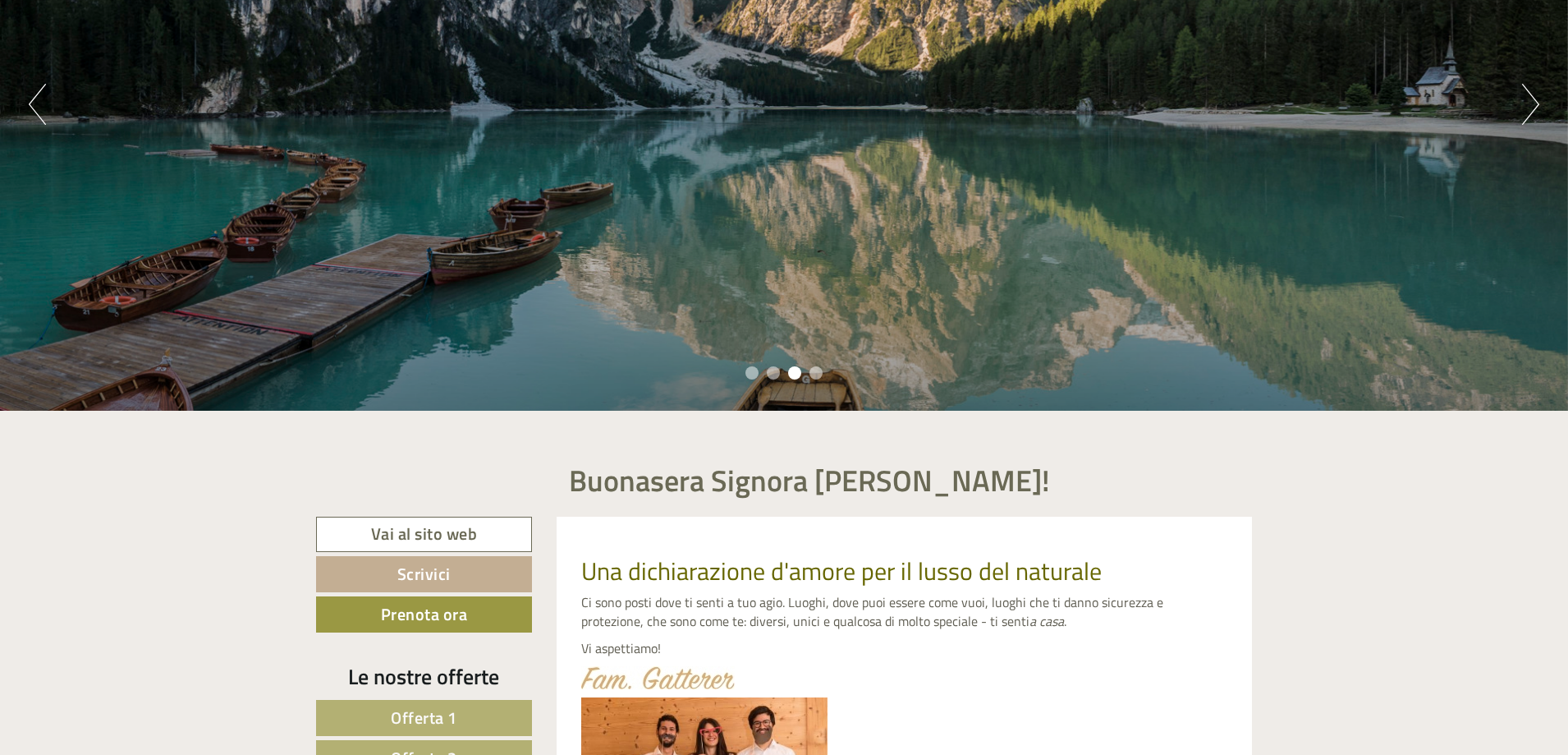
scroll to position [0, 0]
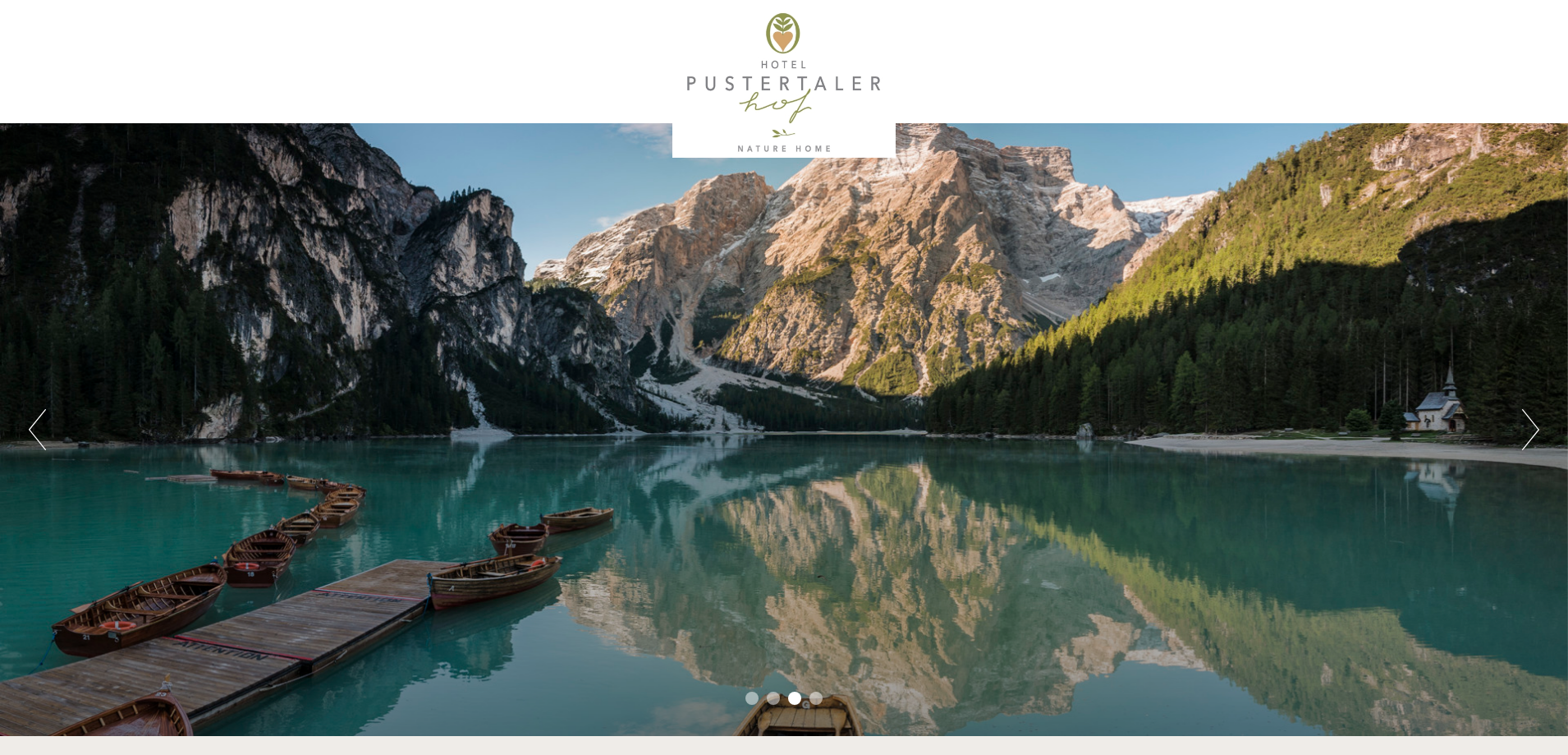
click at [1529, 432] on button "Next" at bounding box center [1530, 429] width 18 height 41
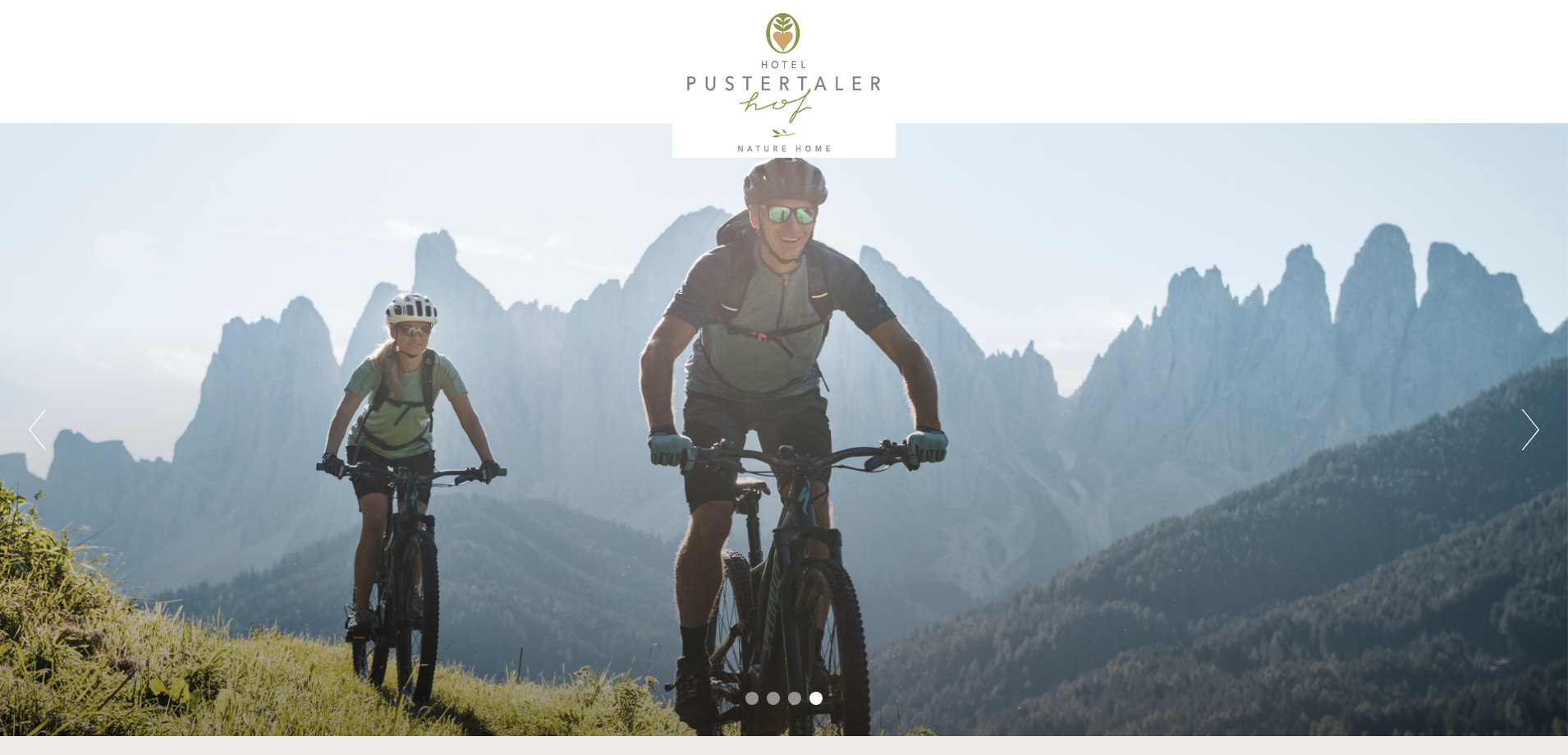
click at [1529, 432] on button "Next" at bounding box center [1530, 429] width 18 height 41
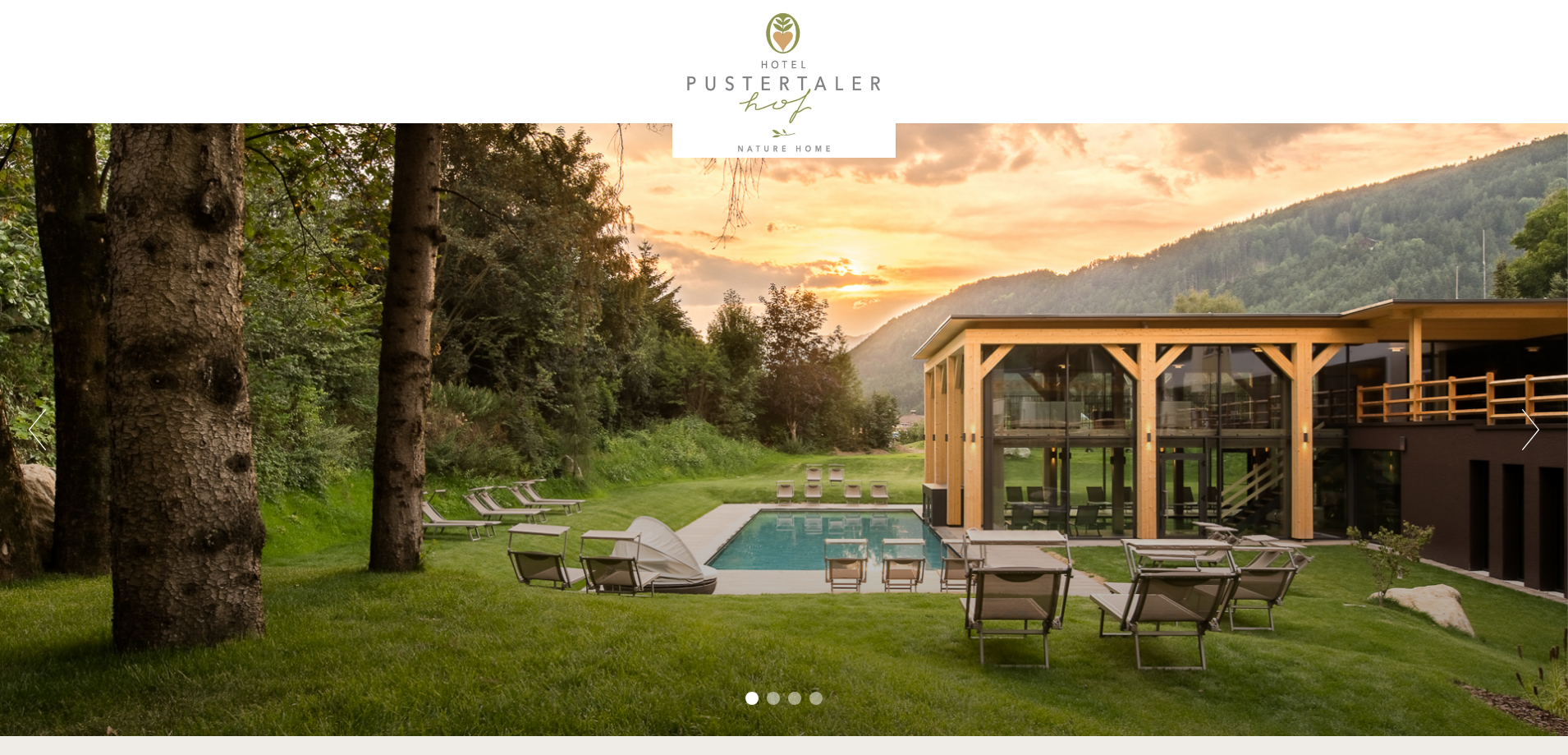
click at [1529, 432] on button "Next" at bounding box center [1530, 429] width 18 height 41
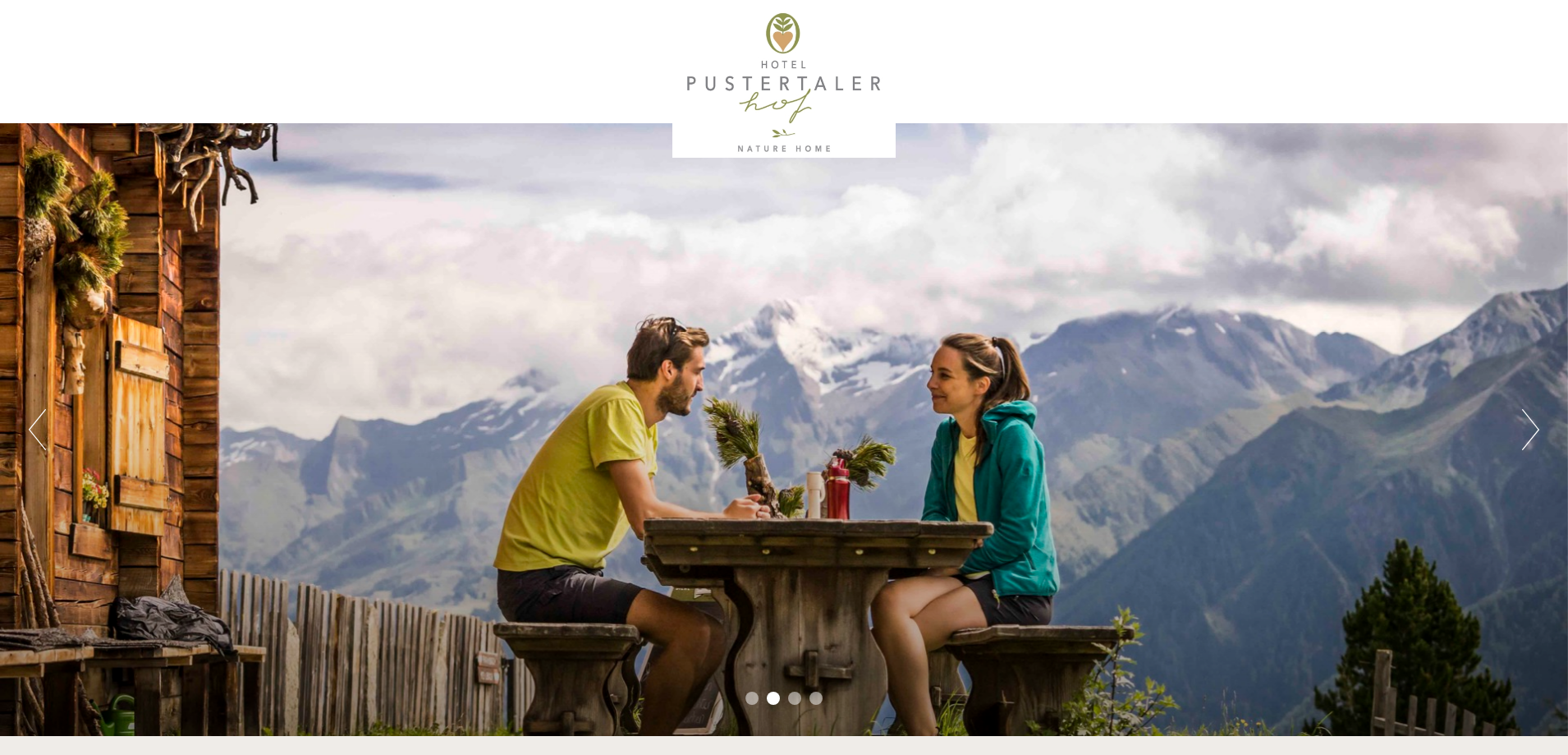
click at [1529, 432] on button "Next" at bounding box center [1530, 429] width 18 height 41
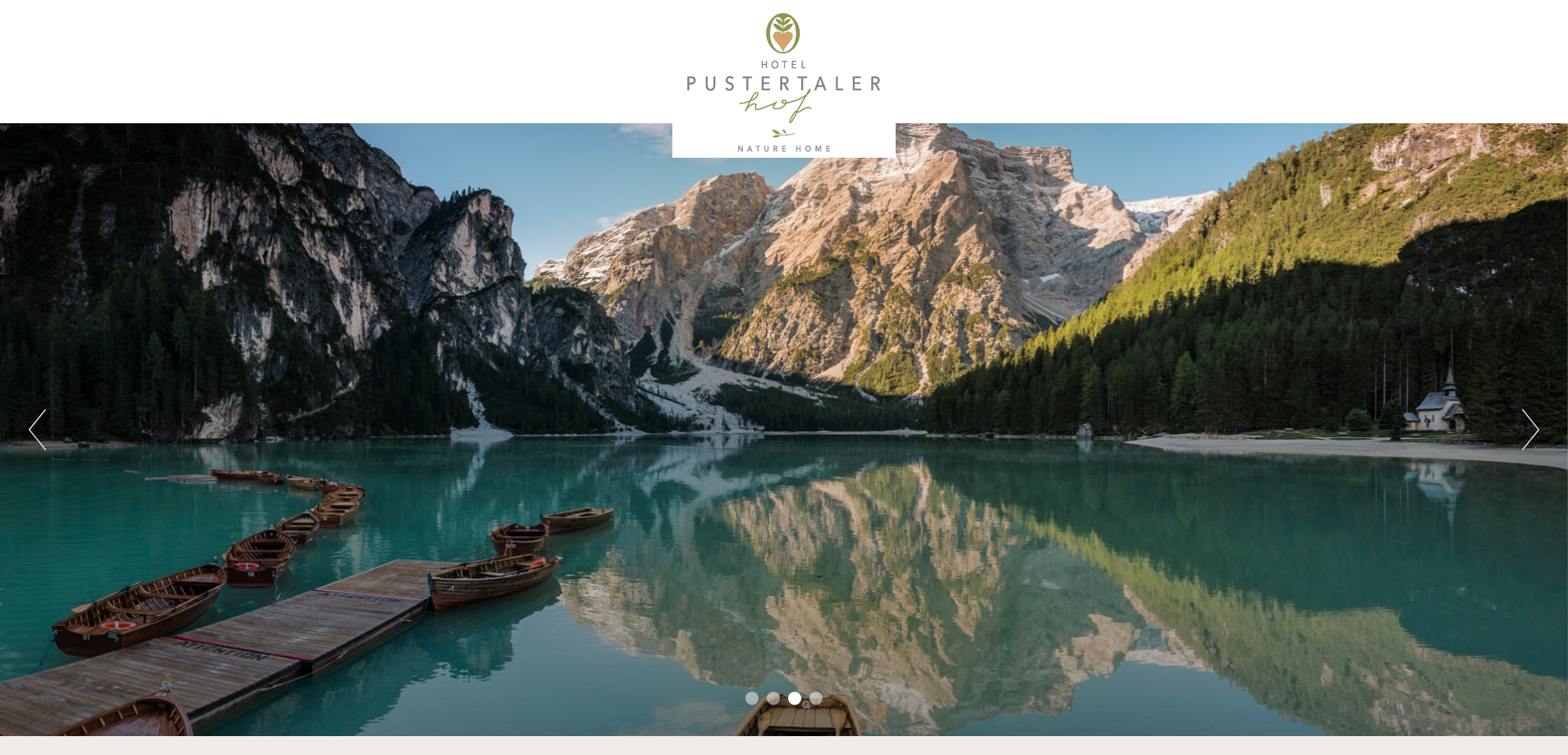
click at [1529, 432] on button "Next" at bounding box center [1530, 429] width 18 height 41
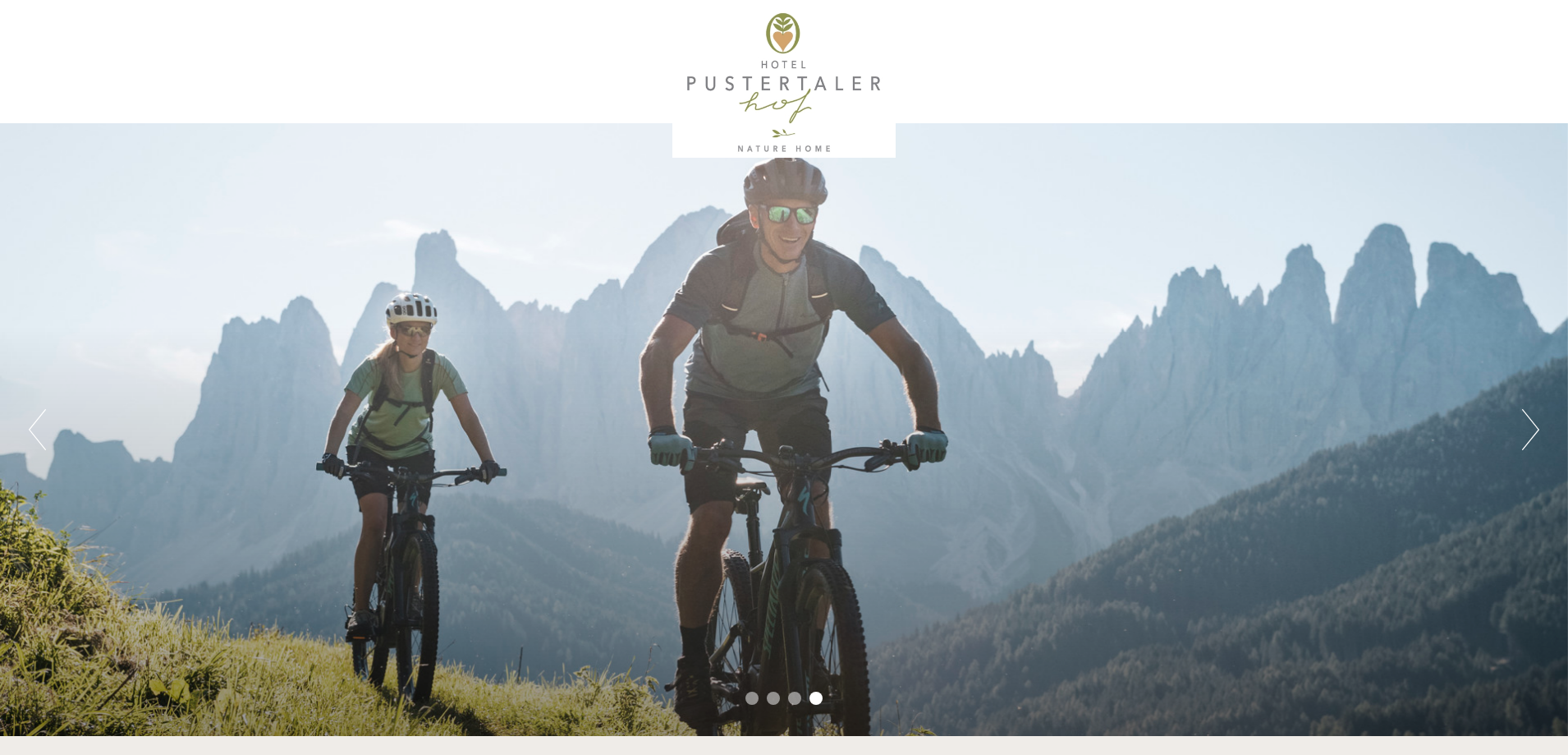
click at [1529, 432] on button "Next" at bounding box center [1530, 429] width 18 height 41
